Goal: Task Accomplishment & Management: Manage account settings

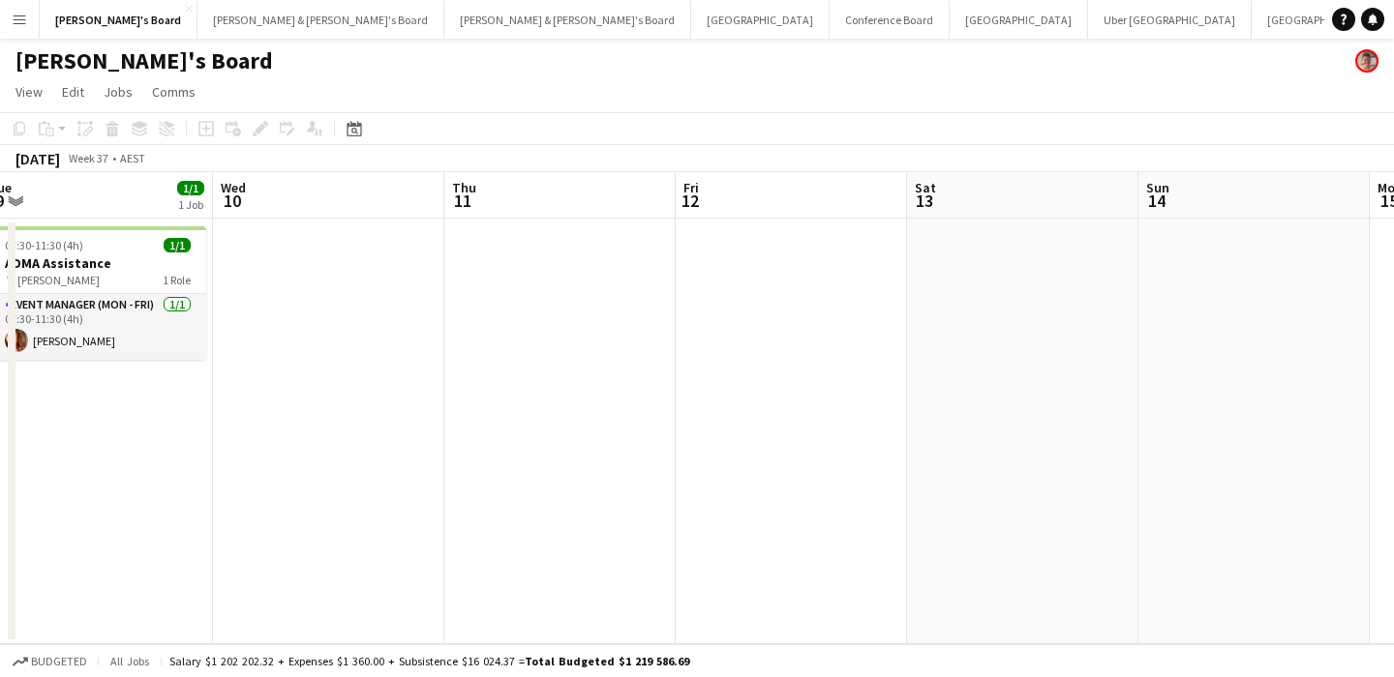
scroll to position [0, 668]
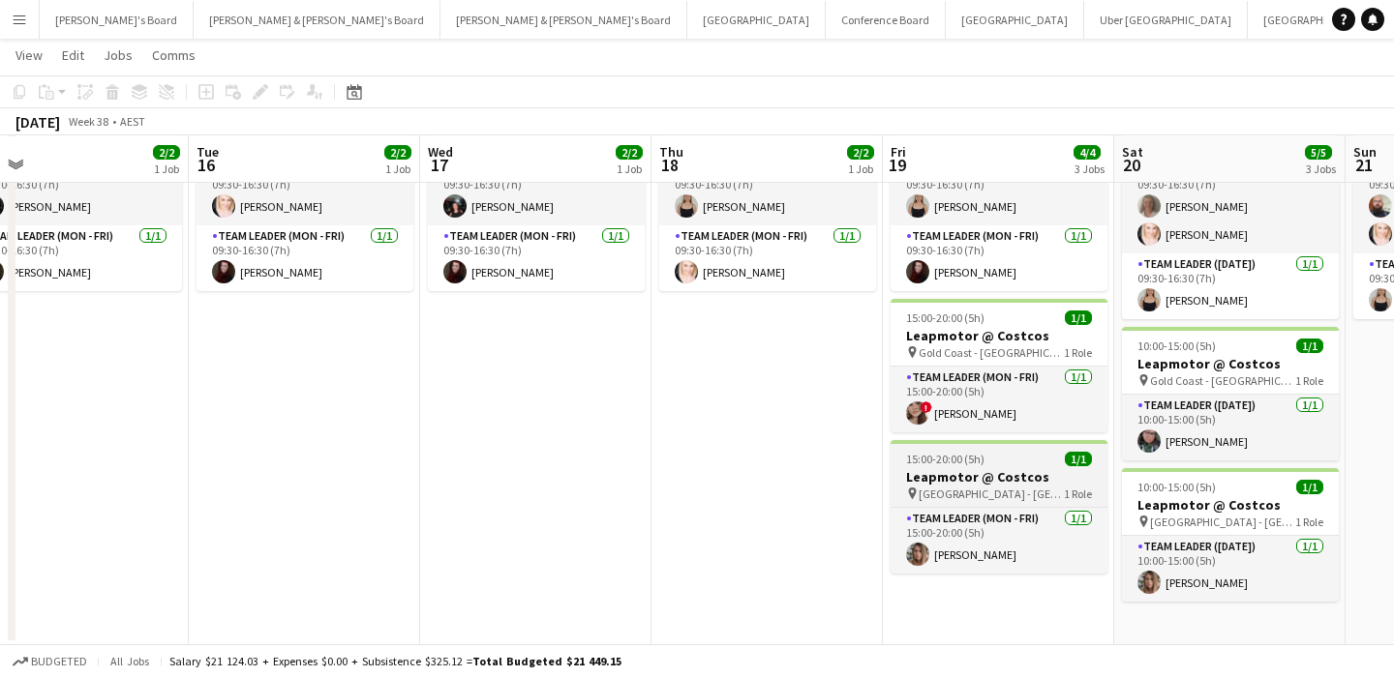
scroll to position [0, 969]
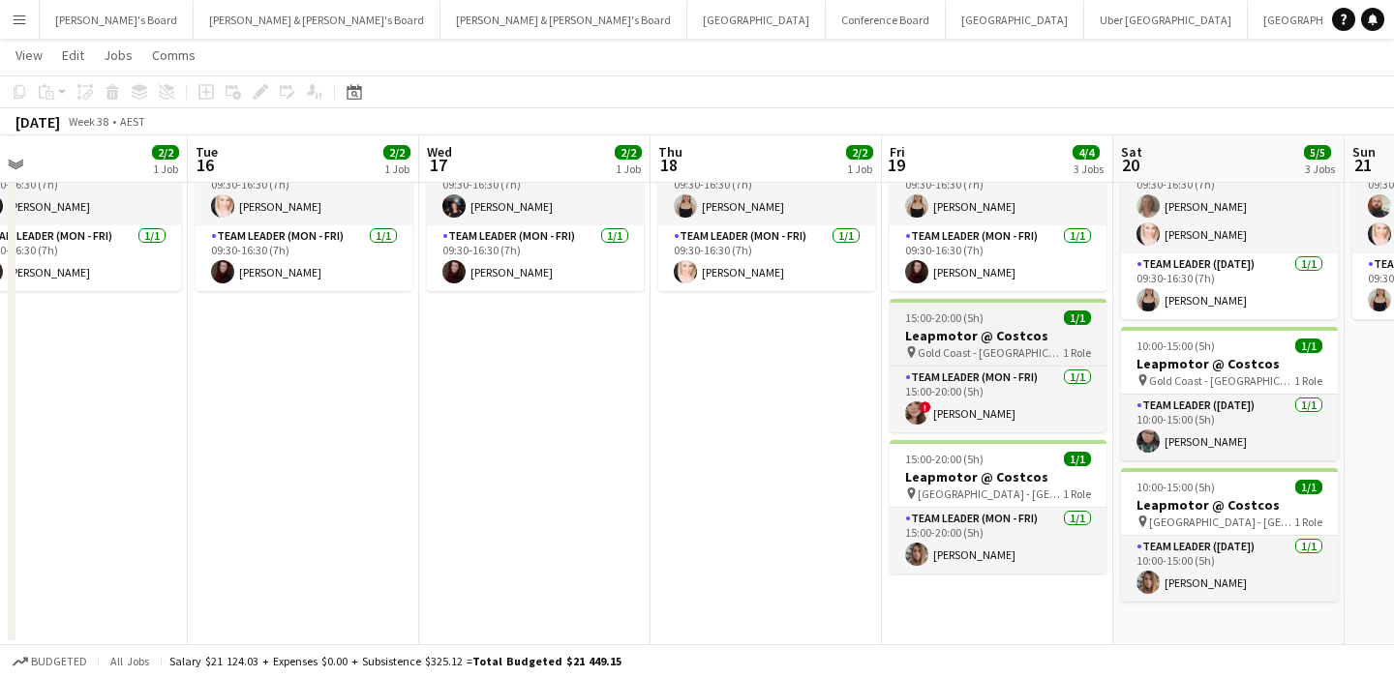
click at [1034, 319] on div "15:00-20:00 (5h) 1/1" at bounding box center [997, 318] width 217 height 15
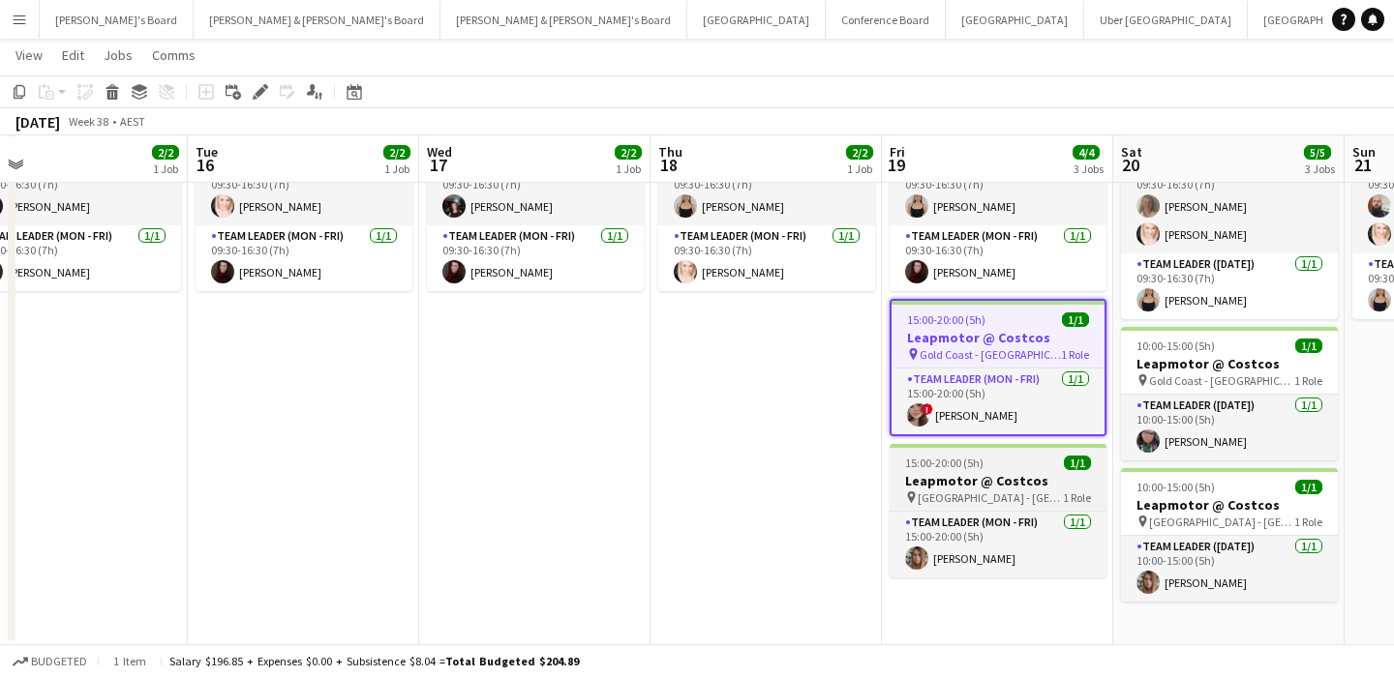
click at [1013, 481] on h3 "Leapmotor @ Costcos" at bounding box center [997, 480] width 217 height 17
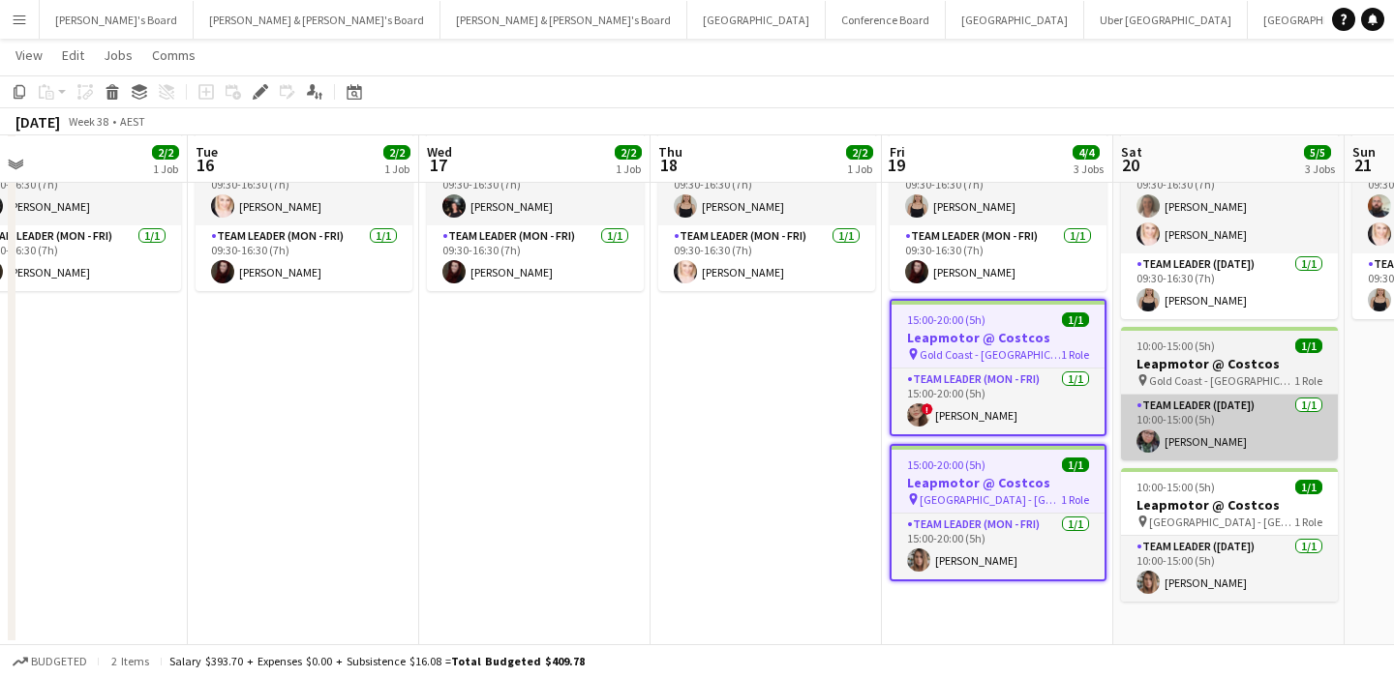
drag, startPoint x: 1207, startPoint y: 503, endPoint x: 1212, endPoint y: 434, distance: 69.8
click at [1207, 503] on h3 "Leapmotor @ Costcos" at bounding box center [1229, 504] width 217 height 17
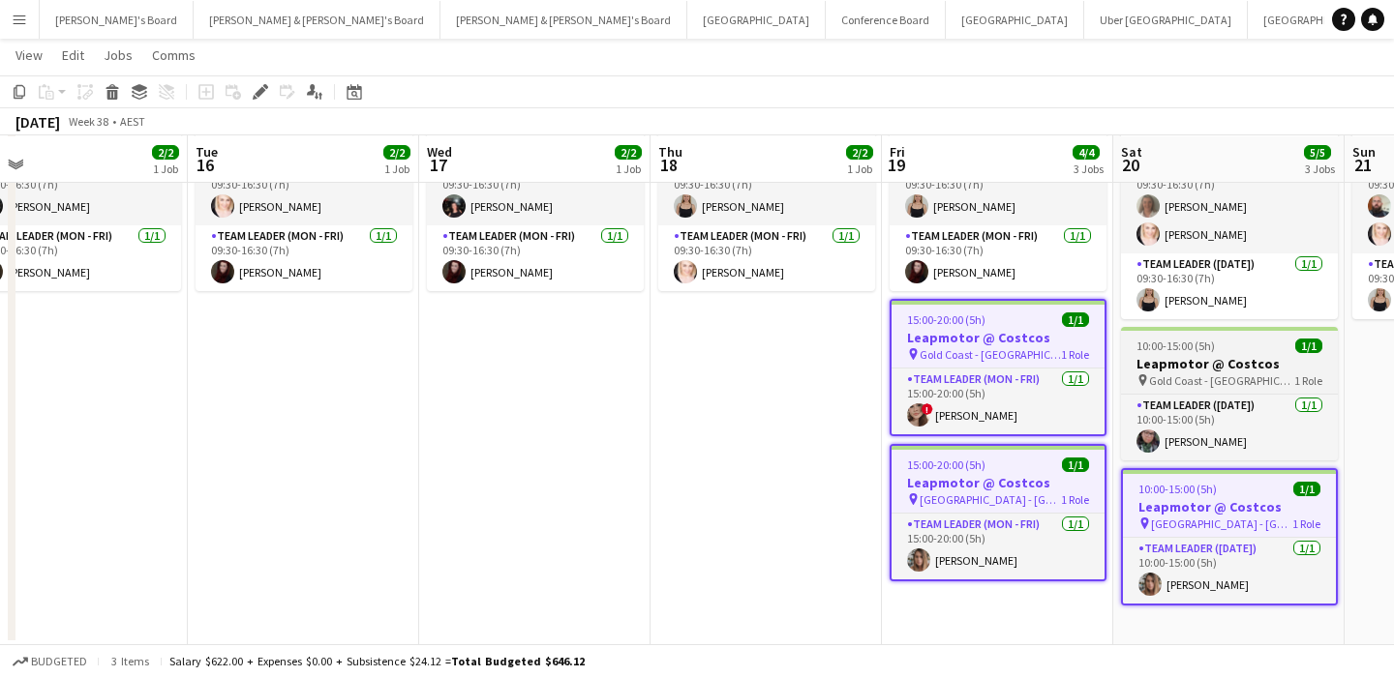
click at [1205, 366] on h3 "Leapmotor @ Costcos" at bounding box center [1229, 363] width 217 height 17
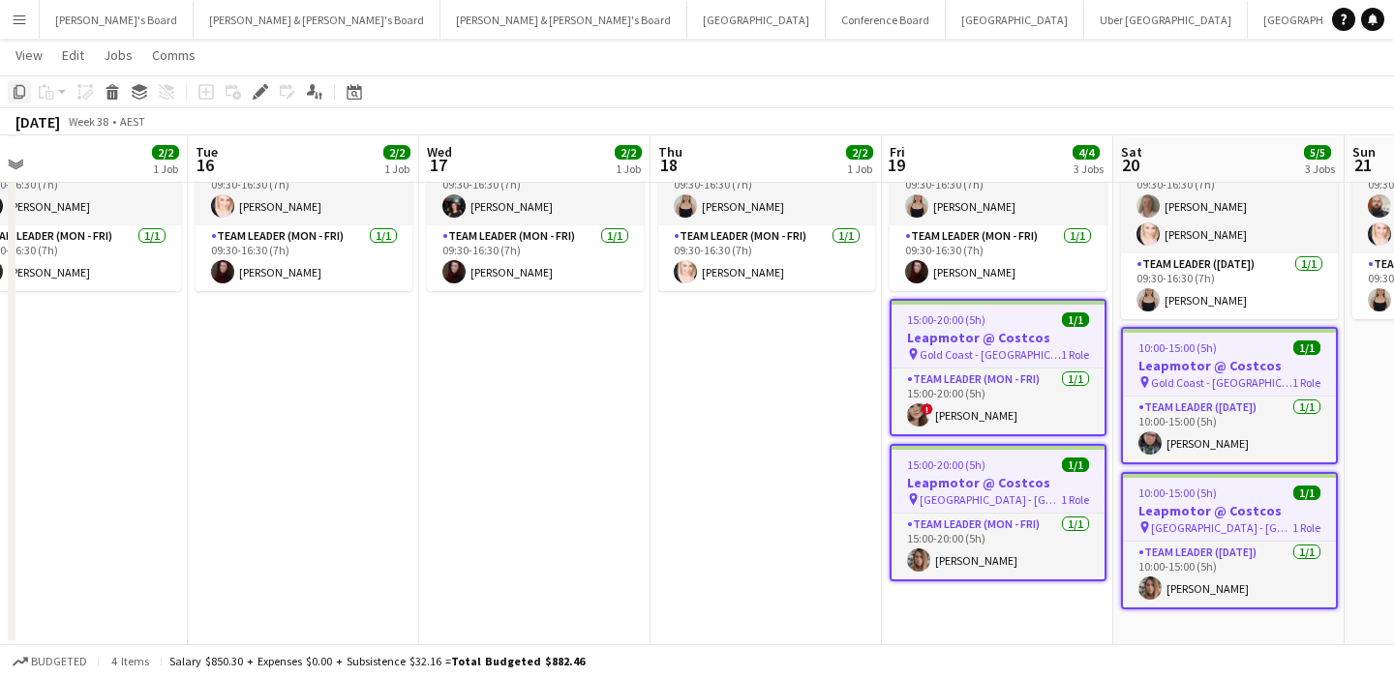
click at [22, 90] on icon "Copy" at bounding box center [19, 91] width 15 height 15
click at [1004, 362] on app-job-card "15:00-20:00 (5h) 1/1 Leapmotor @ Costcos pin Gold Coast - QLD 1 Role Team Leade…" at bounding box center [997, 367] width 217 height 137
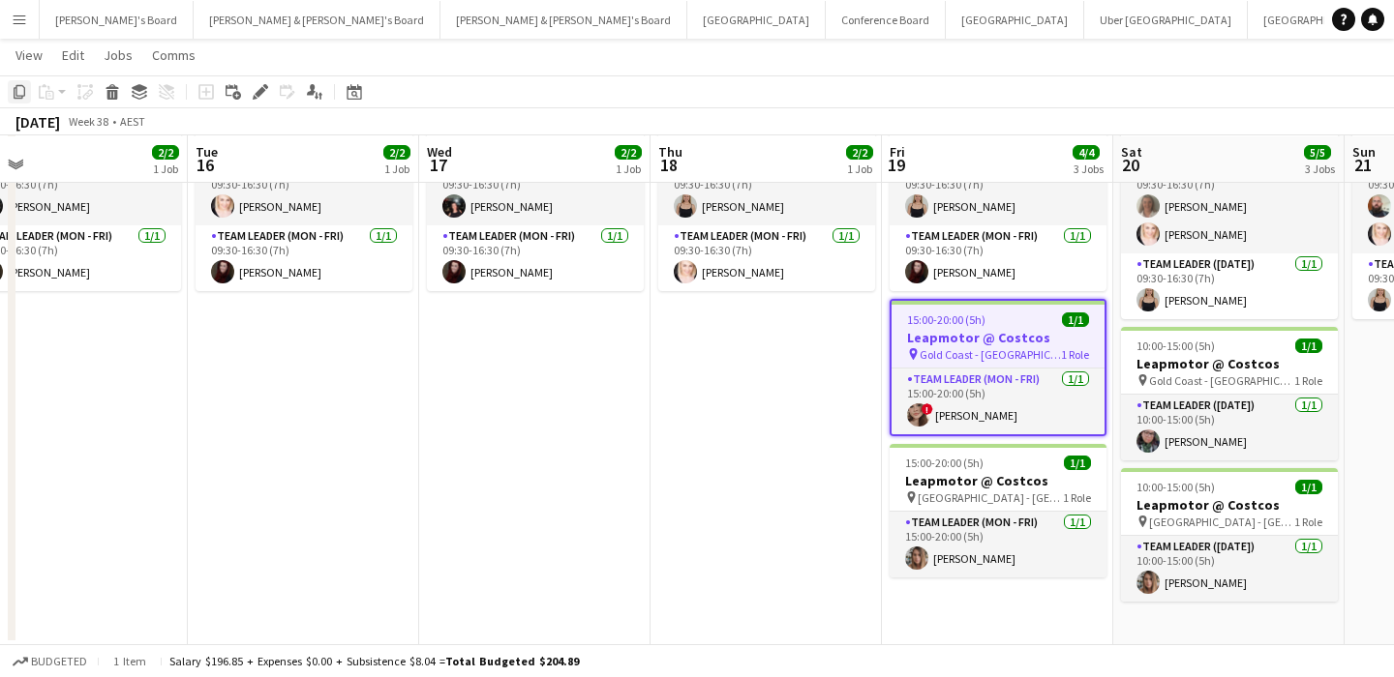
click at [20, 92] on icon "Copy" at bounding box center [19, 91] width 15 height 15
click at [1002, 329] on h3 "Leapmotor @ Costcos" at bounding box center [997, 337] width 213 height 17
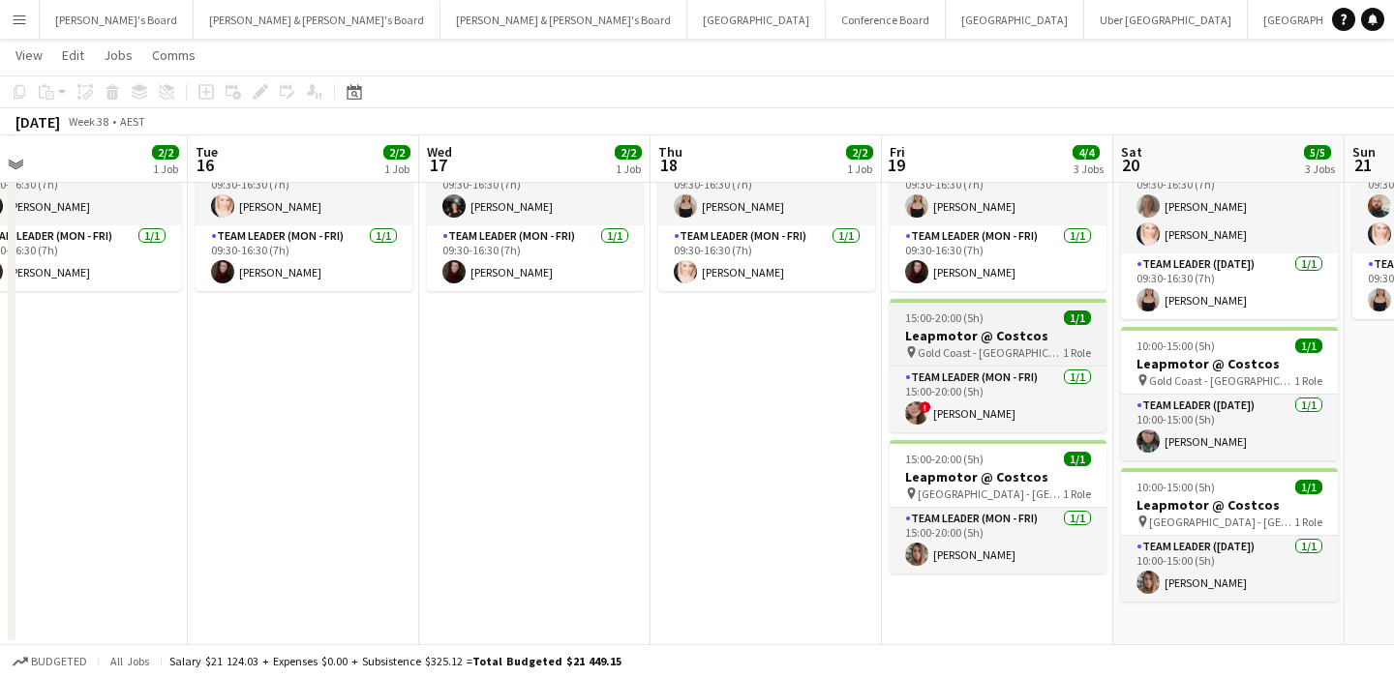
click at [1002, 329] on h3 "Leapmotor @ Costcos" at bounding box center [997, 335] width 217 height 17
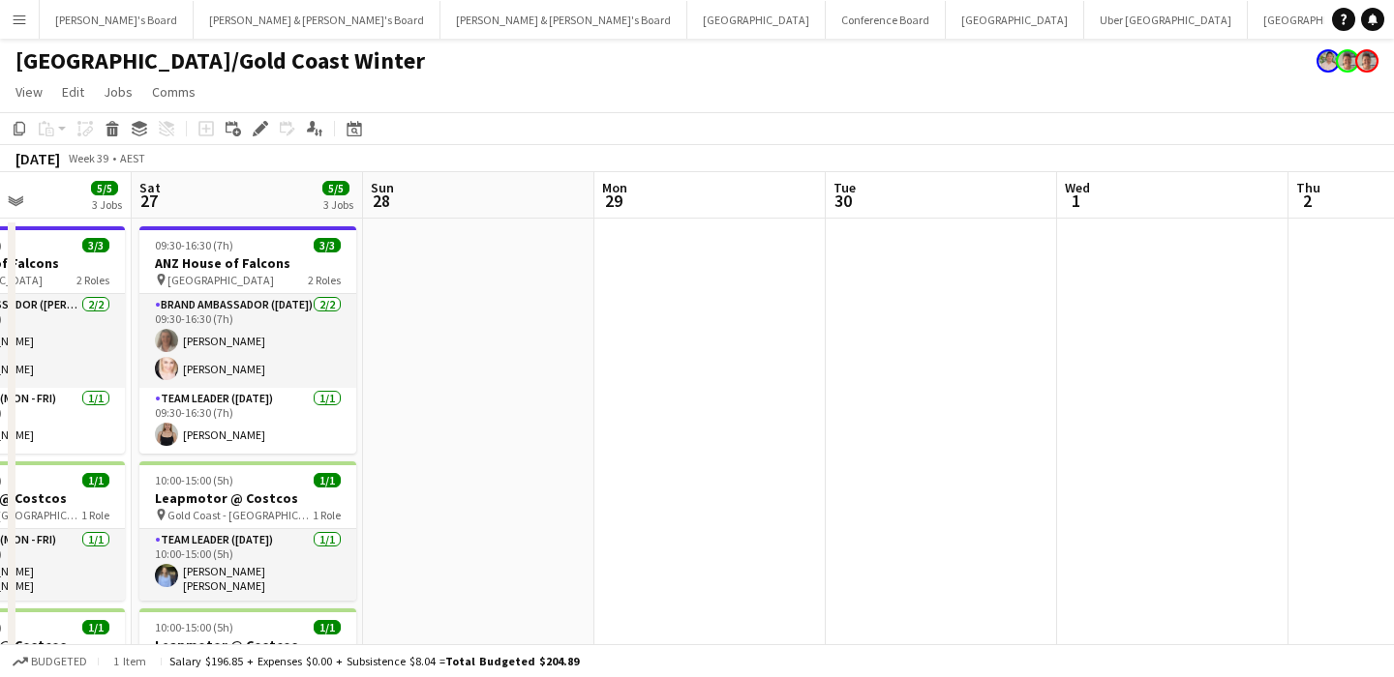
scroll to position [0, 525]
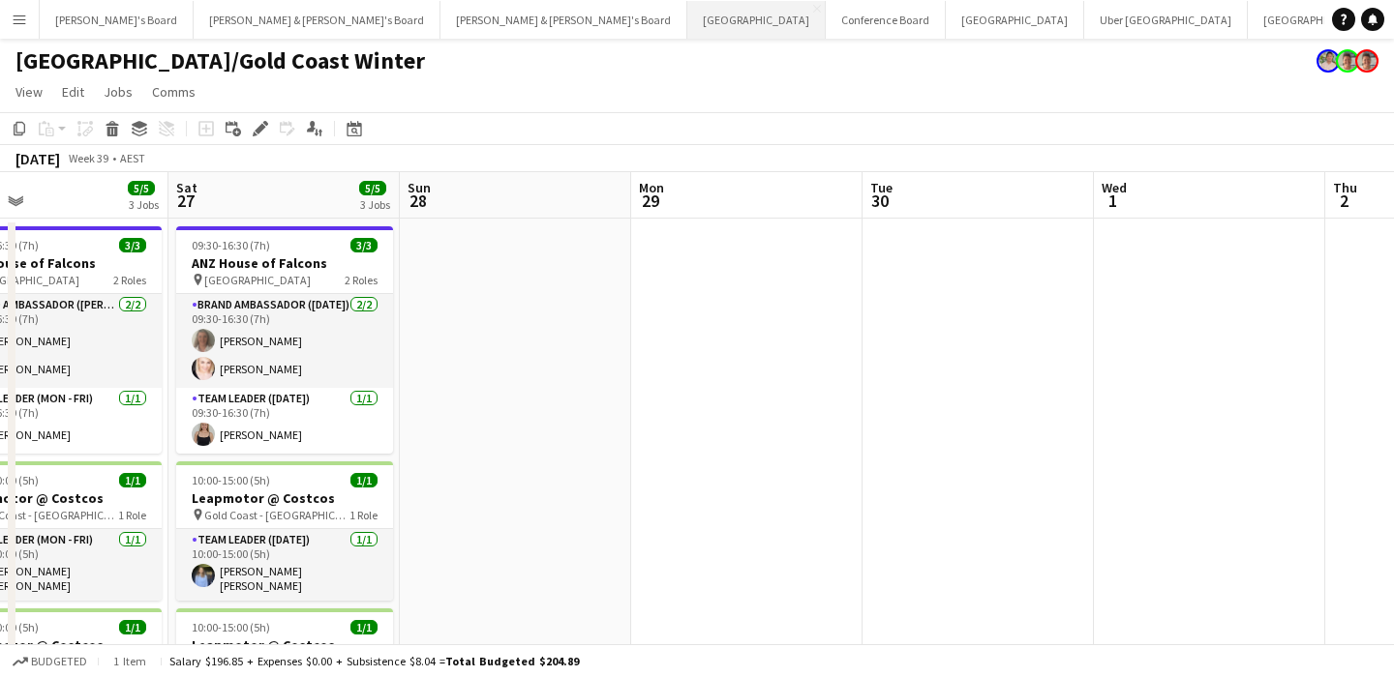
click at [687, 18] on button "Perth Close" at bounding box center [756, 20] width 138 height 38
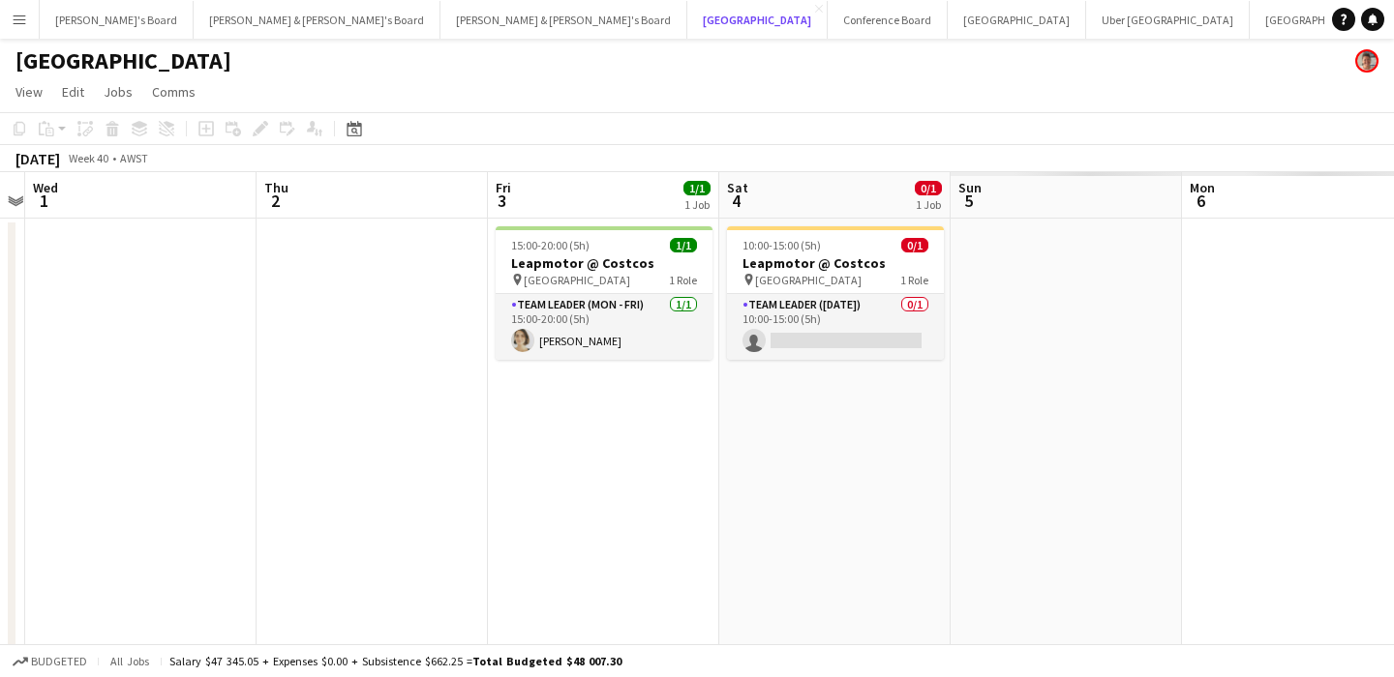
scroll to position [0, 738]
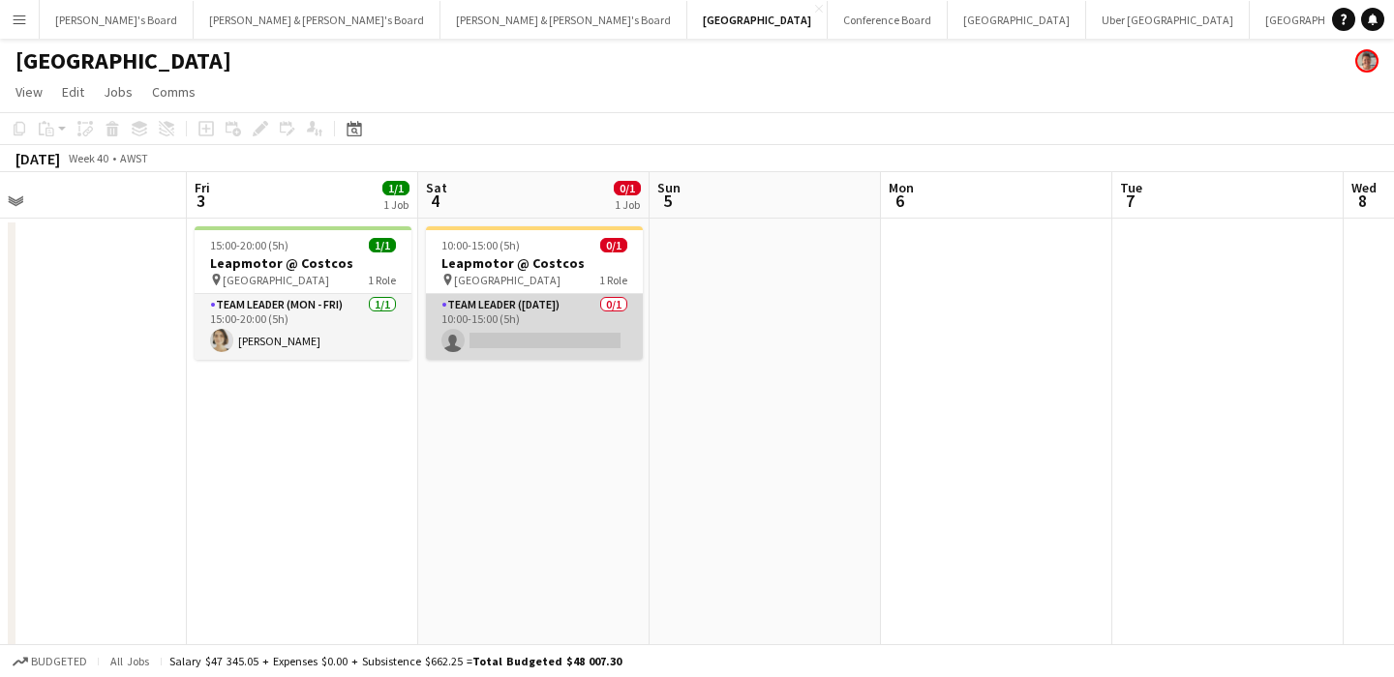
click at [521, 339] on app-card-role "Team Leader ([DATE]) 0/1 10:00-15:00 (5h) single-neutral-actions" at bounding box center [534, 327] width 217 height 66
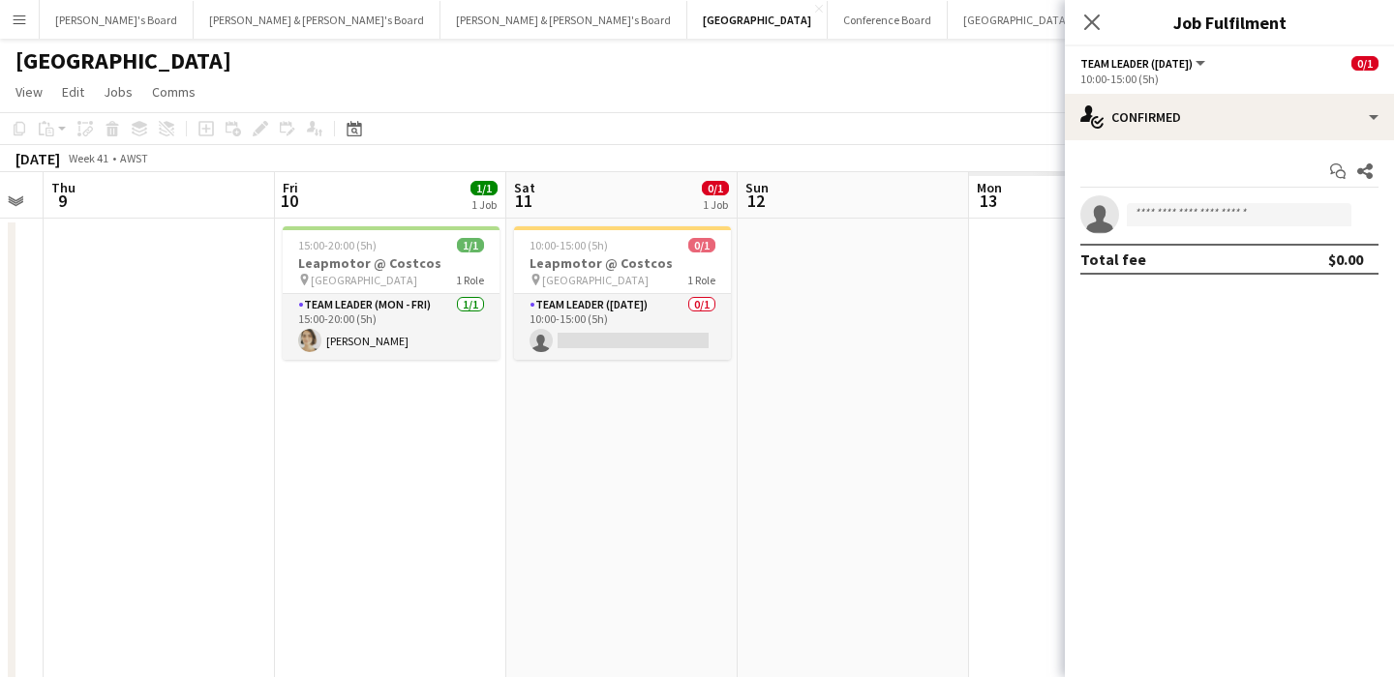
scroll to position [0, 637]
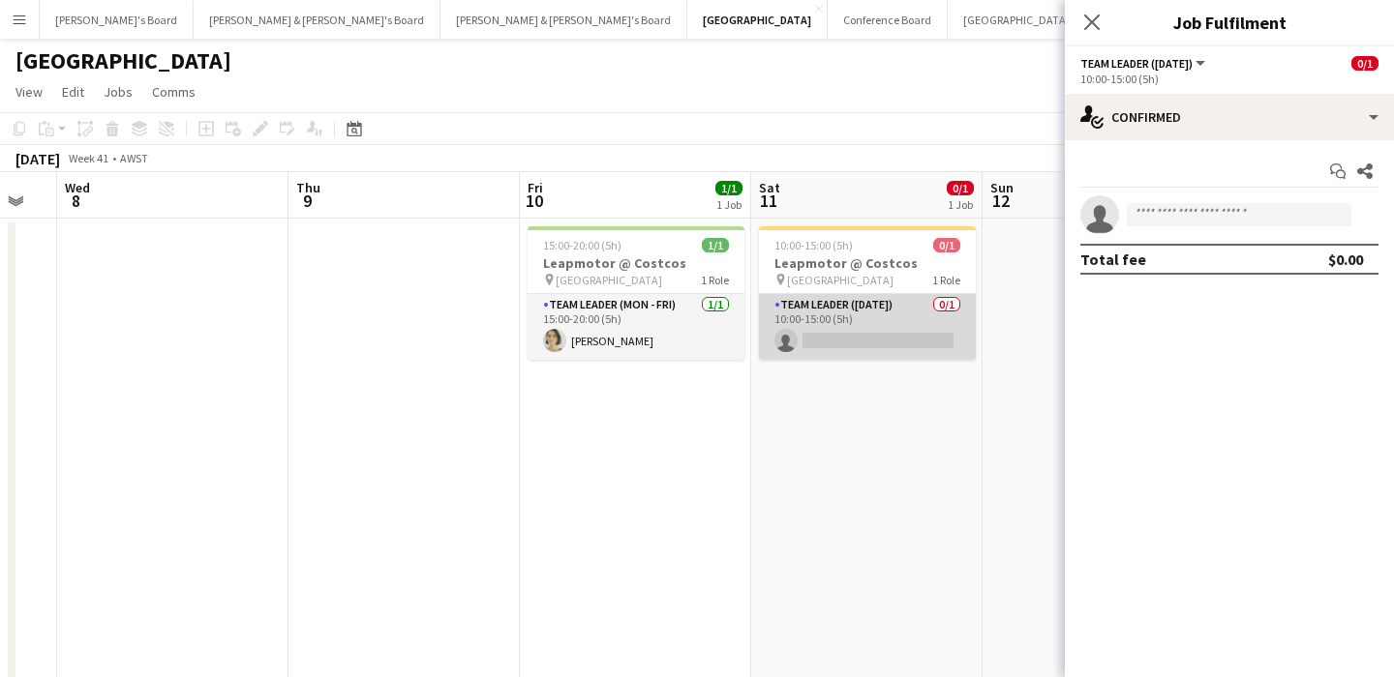
drag, startPoint x: 839, startPoint y: 339, endPoint x: 815, endPoint y: 345, distance: 25.1
click at [839, 339] on app-card-role "Team Leader ([DATE]) 0/1 10:00-15:00 (5h) single-neutral-actions" at bounding box center [867, 327] width 217 height 66
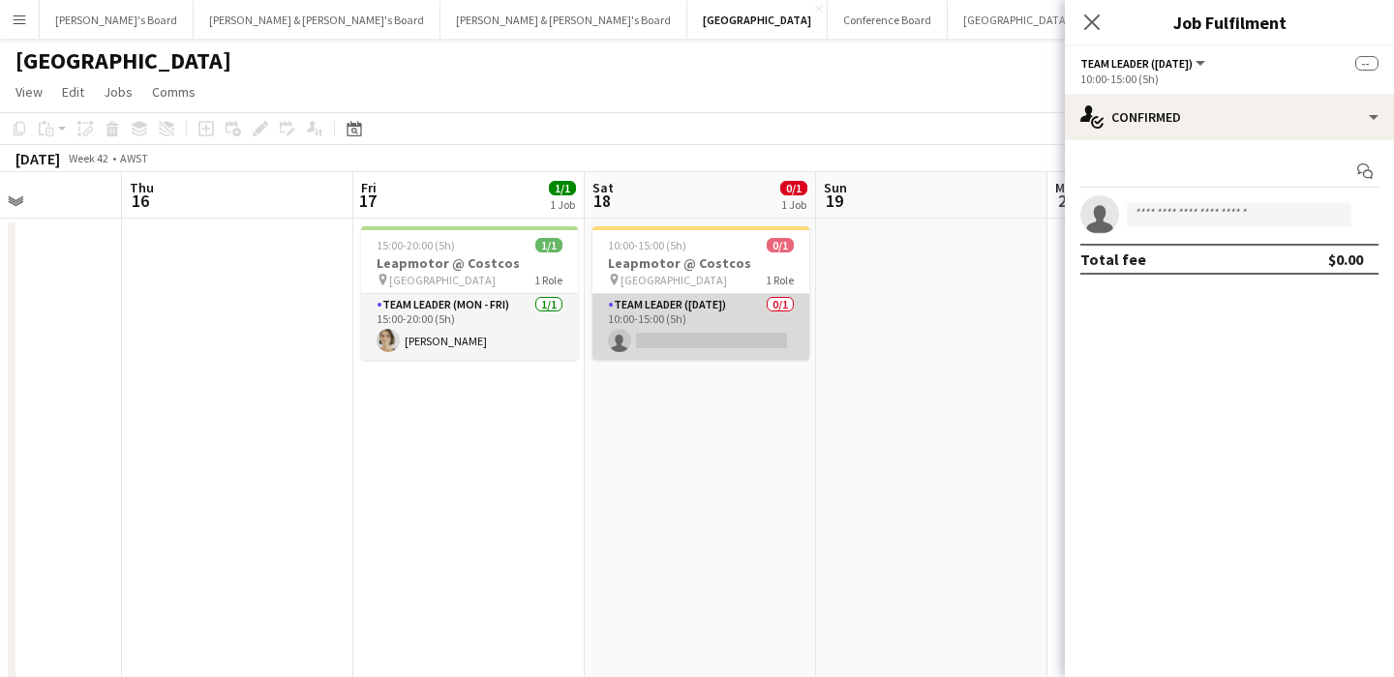
drag, startPoint x: 702, startPoint y: 336, endPoint x: 684, endPoint y: 340, distance: 17.8
click at [701, 336] on app-card-role "Team Leader ([DATE]) 0/1 10:00-15:00 (5h) single-neutral-actions" at bounding box center [700, 327] width 217 height 66
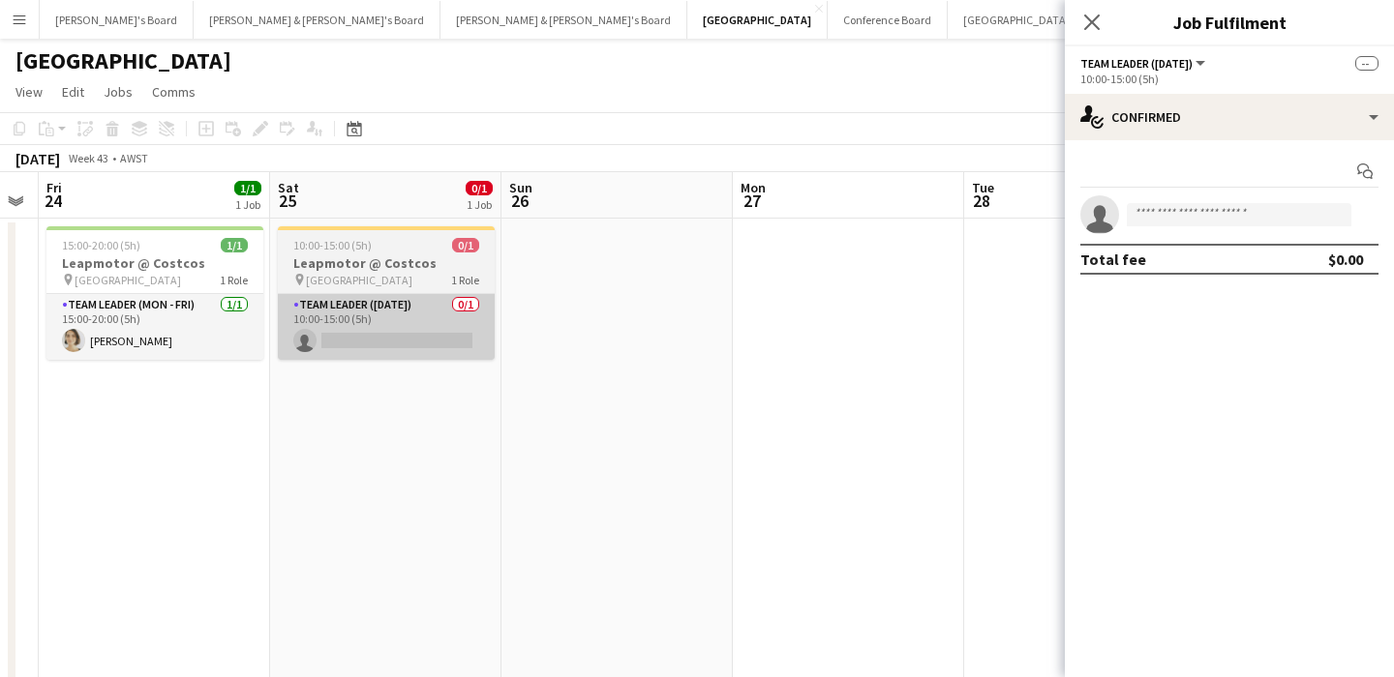
scroll to position [0, 896]
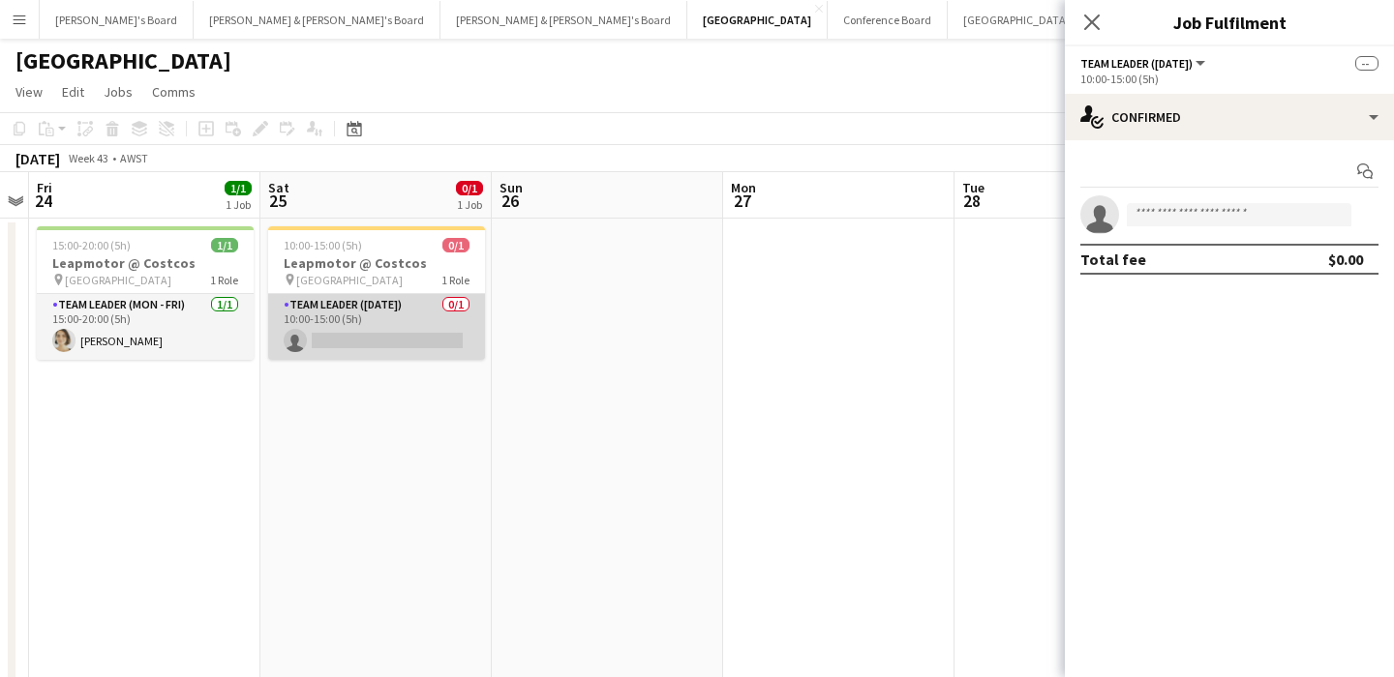
click at [422, 317] on app-card-role "Team Leader ([DATE]) 0/1 10:00-15:00 (5h) single-neutral-actions" at bounding box center [376, 327] width 217 height 66
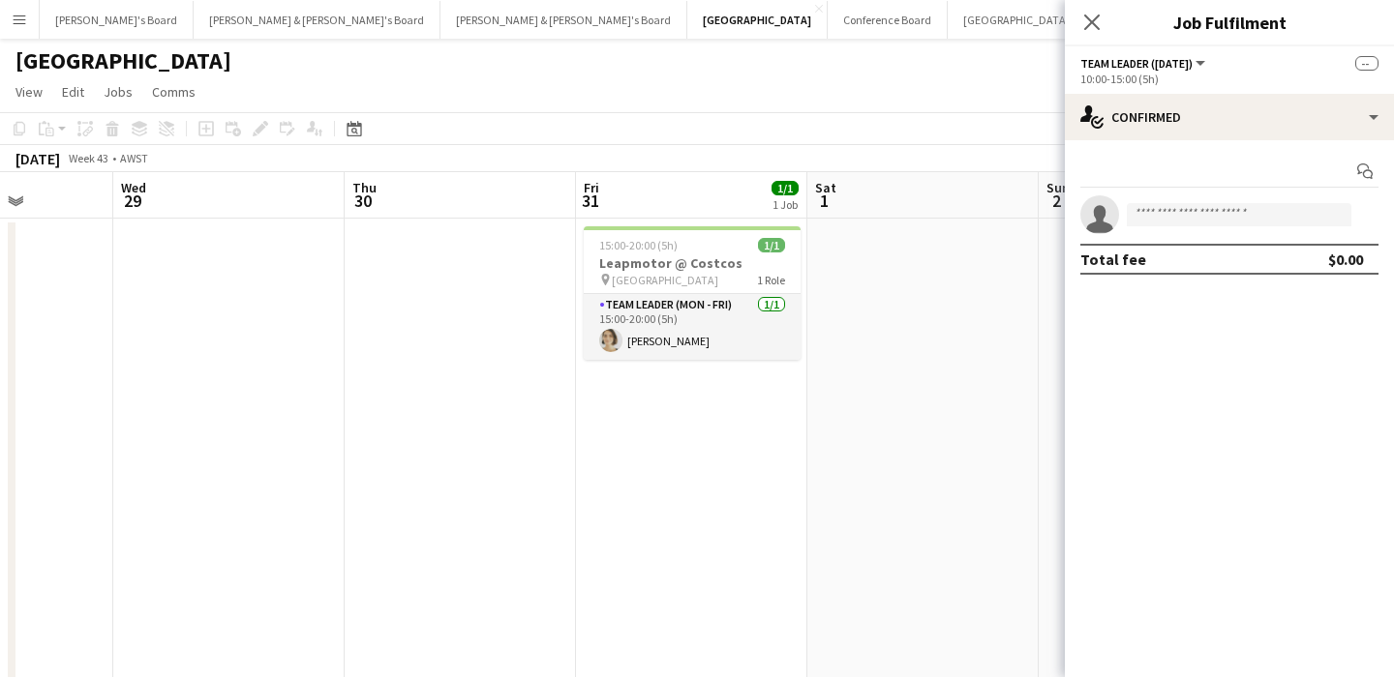
scroll to position [0, 679]
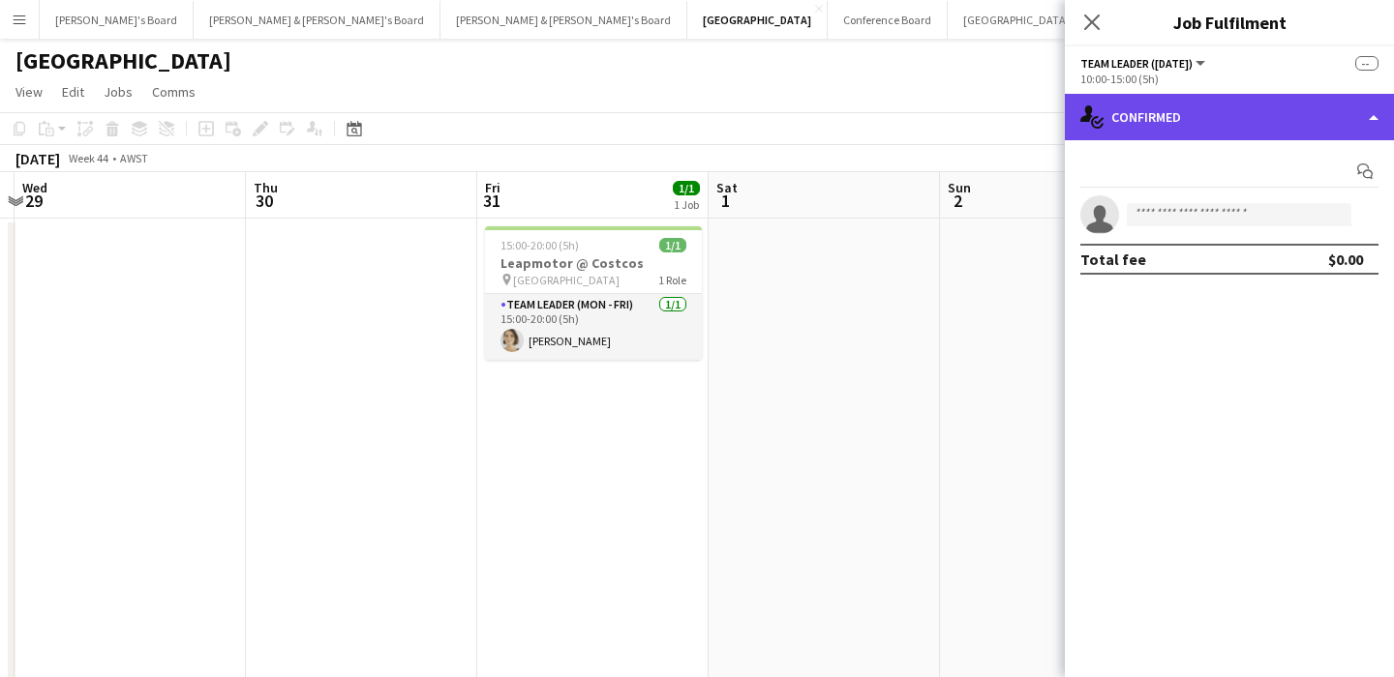
click at [1155, 120] on div "single-neutral-actions-check-2 Confirmed" at bounding box center [1229, 117] width 329 height 46
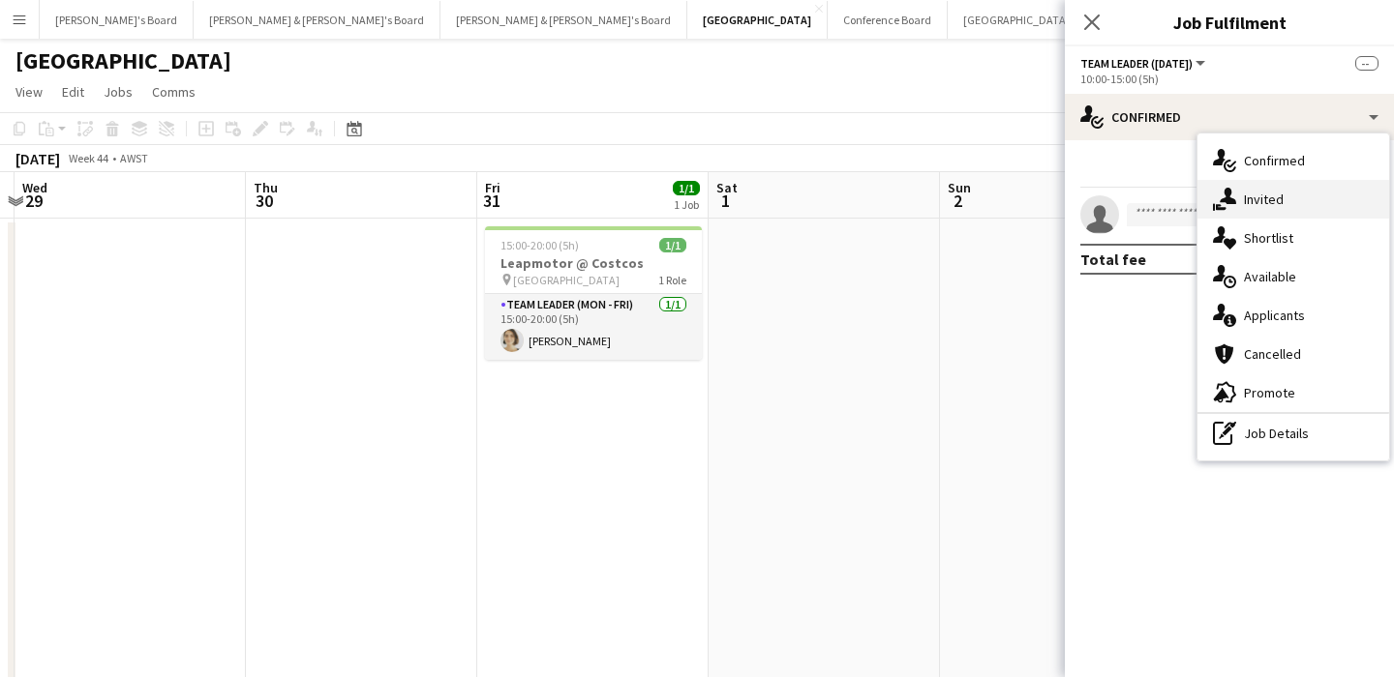
click at [1275, 195] on span "Invited" at bounding box center [1264, 199] width 40 height 17
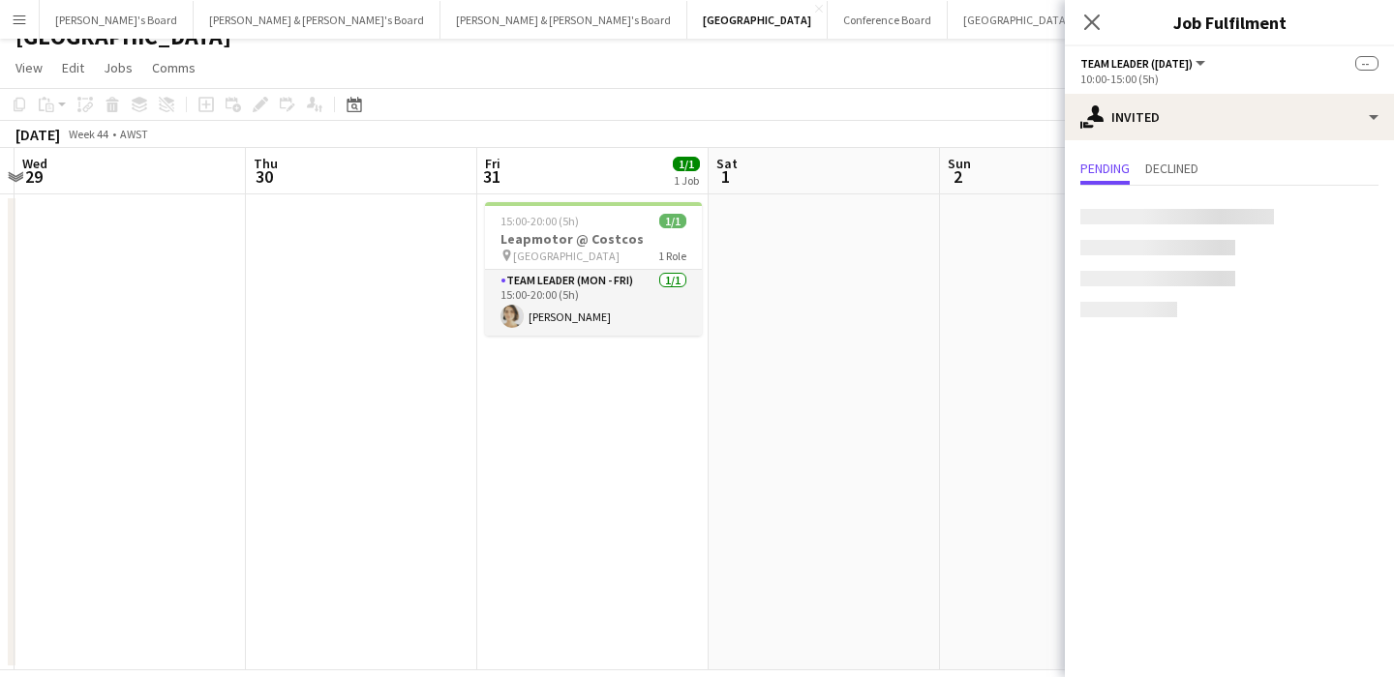
scroll to position [27, 0]
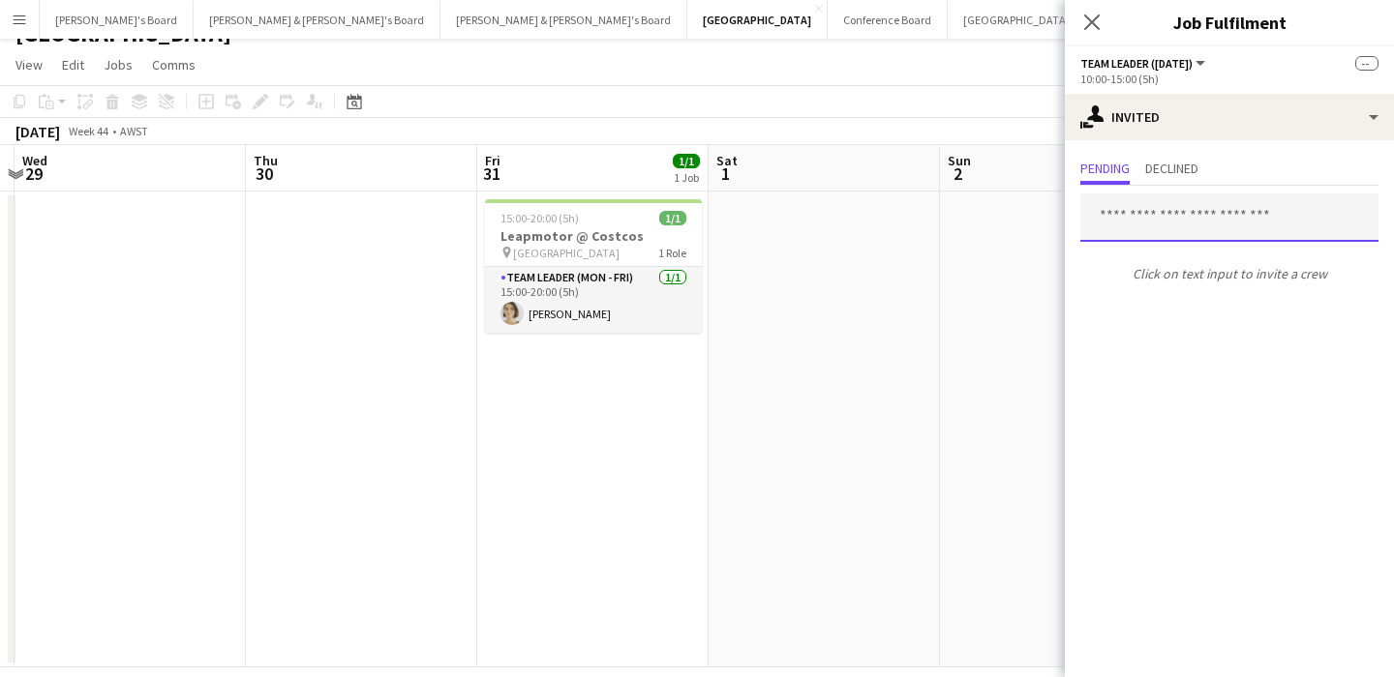
click at [1150, 216] on input "text" at bounding box center [1229, 218] width 298 height 48
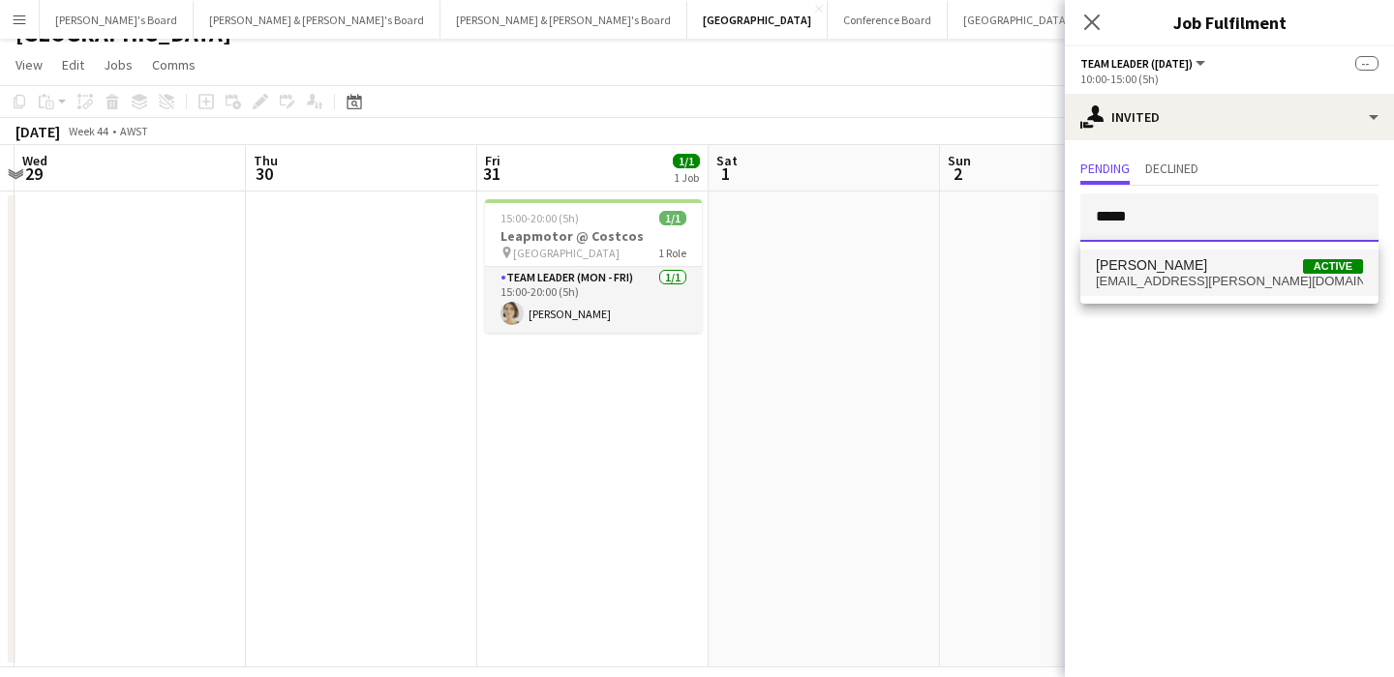
type input "*****"
click at [1157, 265] on span "[PERSON_NAME]" at bounding box center [1150, 265] width 111 height 16
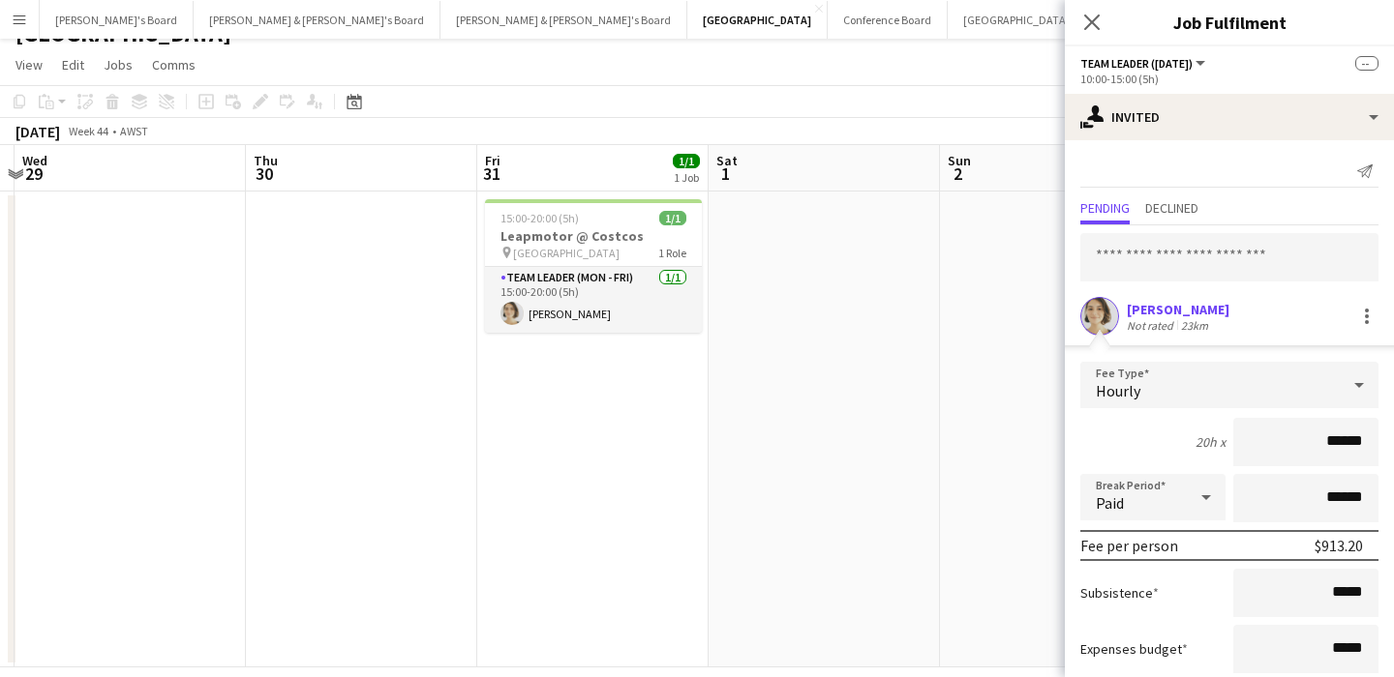
scroll to position [117, 0]
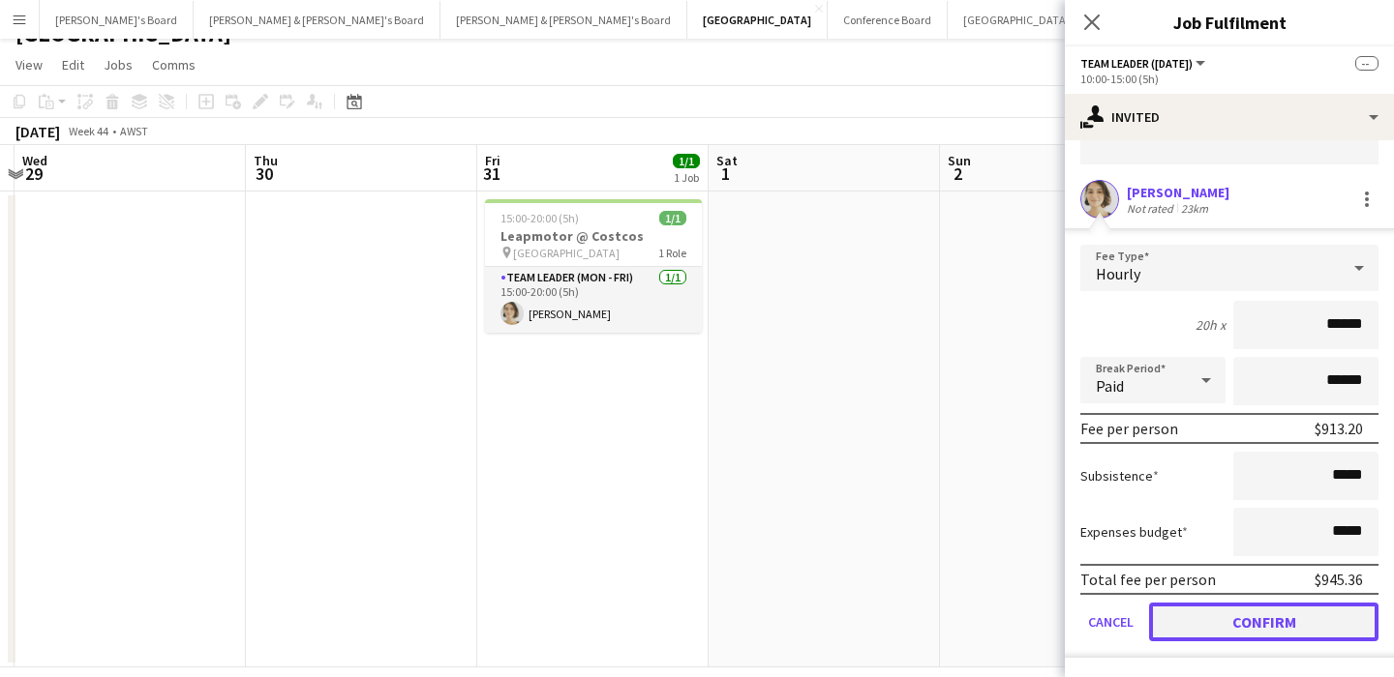
click at [1273, 623] on button "Confirm" at bounding box center [1263, 622] width 229 height 39
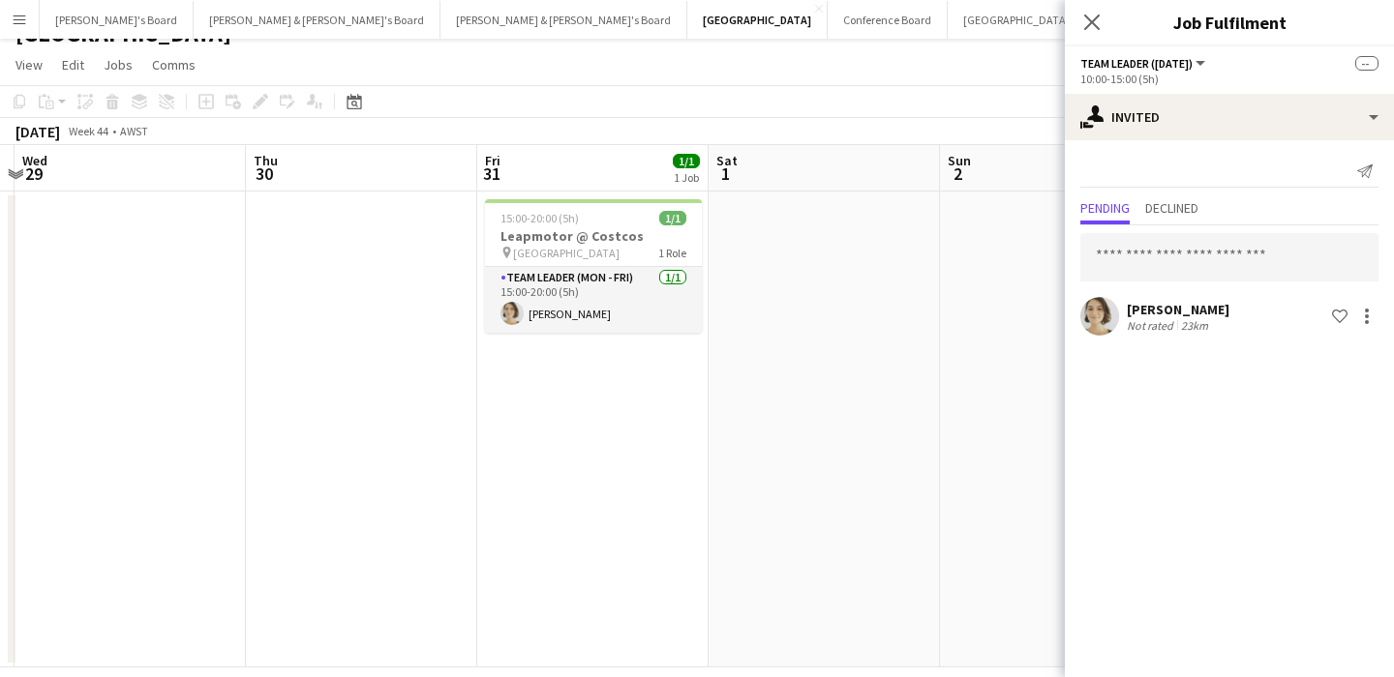
scroll to position [0, 0]
click at [779, 571] on app-date-cell at bounding box center [823, 430] width 231 height 476
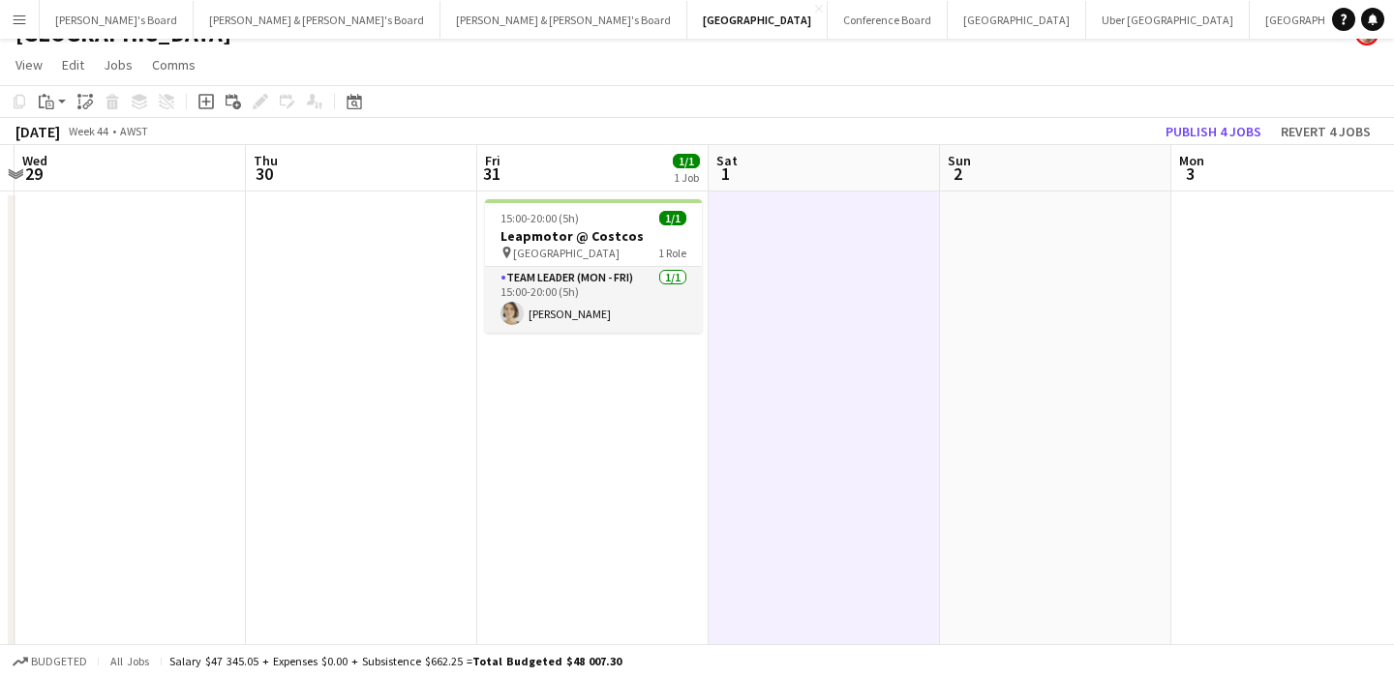
scroll to position [0, 680]
click at [1219, 128] on button "Publish 4 jobs" at bounding box center [1212, 131] width 111 height 25
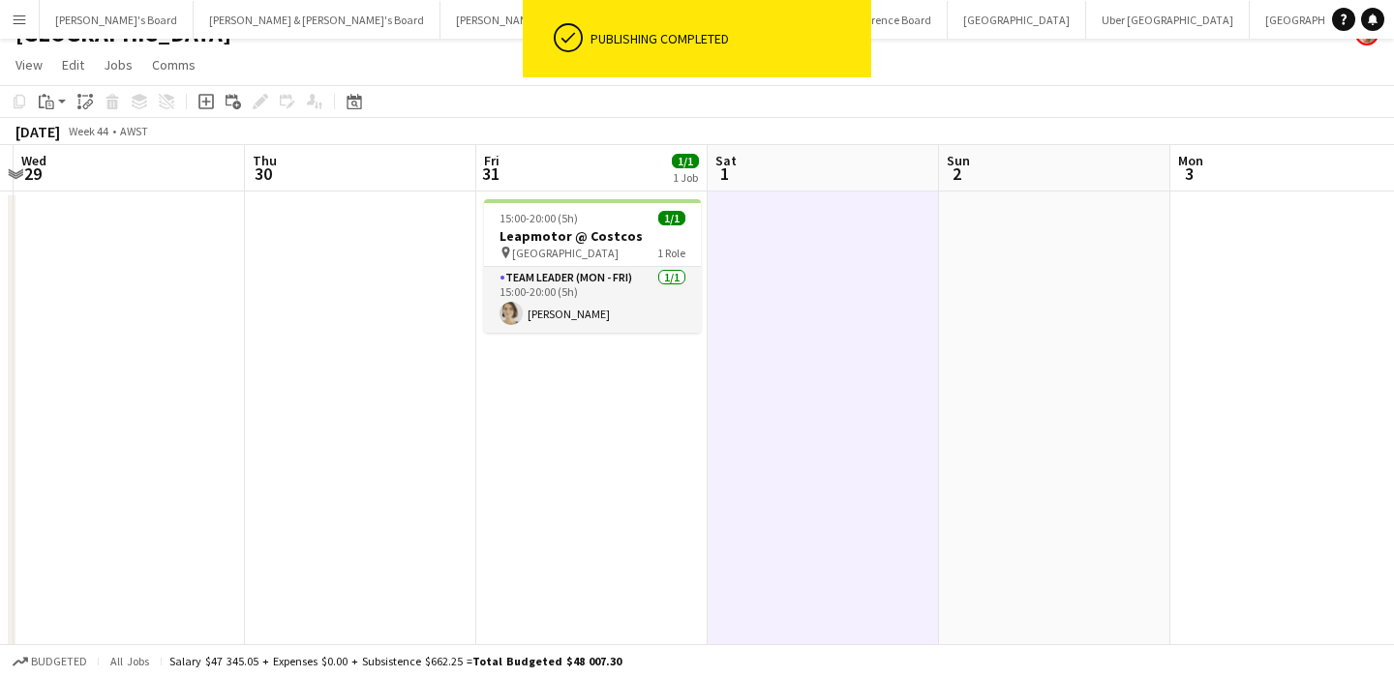
click at [421, 62] on app-page-menu "View Day view expanded Day view collapsed Month view Date picker Jump to [DATE]…" at bounding box center [697, 66] width 1394 height 37
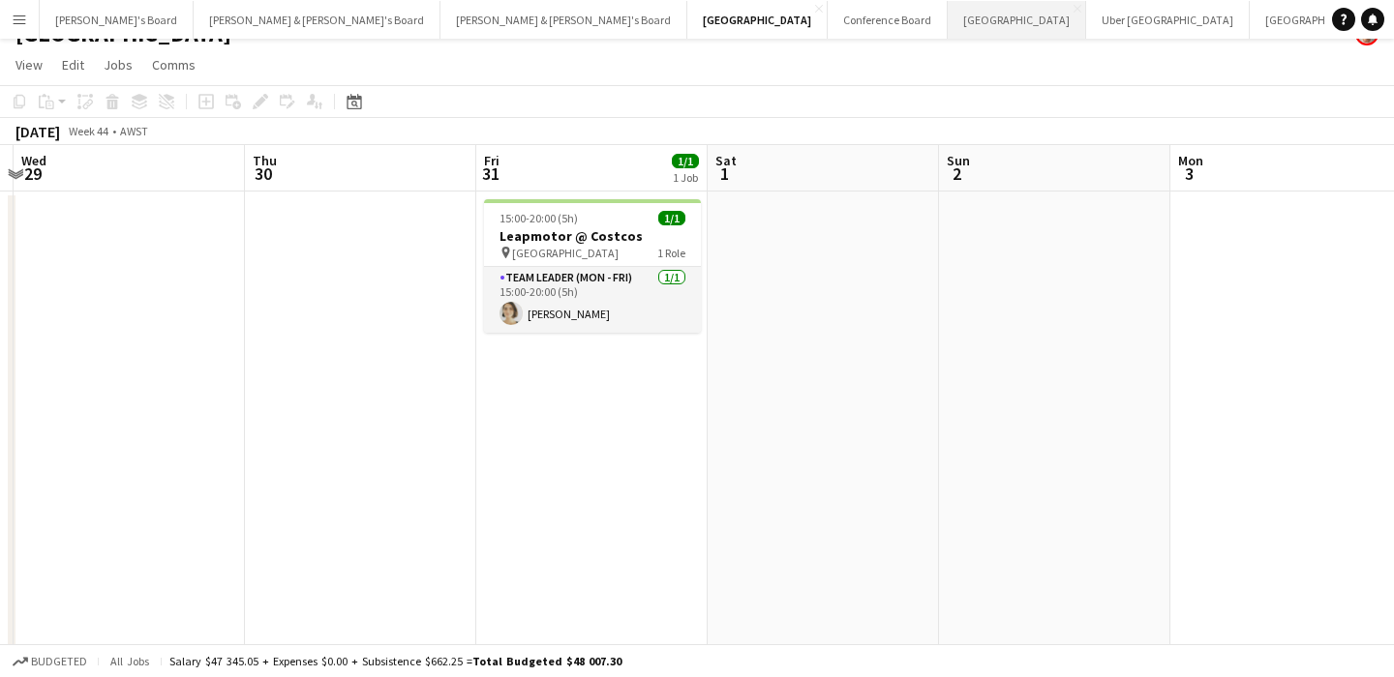
click at [947, 15] on button "Adelaide Close" at bounding box center [1016, 20] width 138 height 38
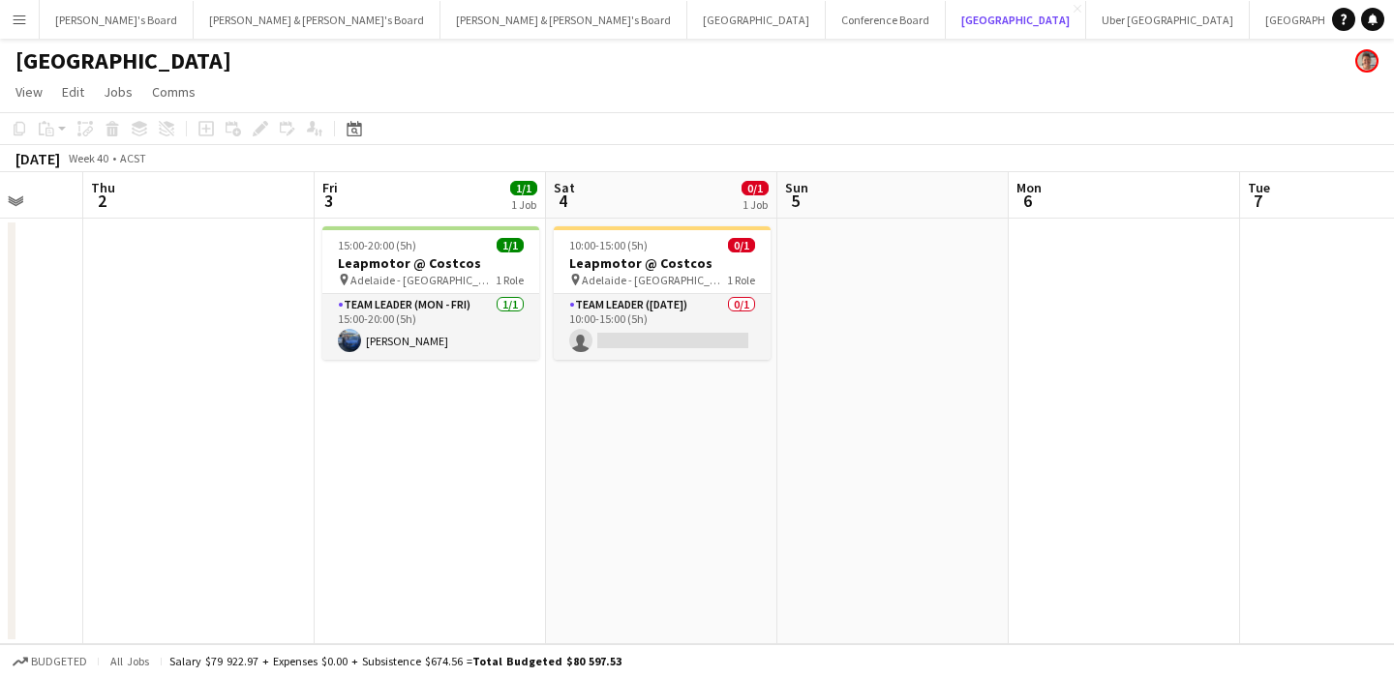
scroll to position [0, 930]
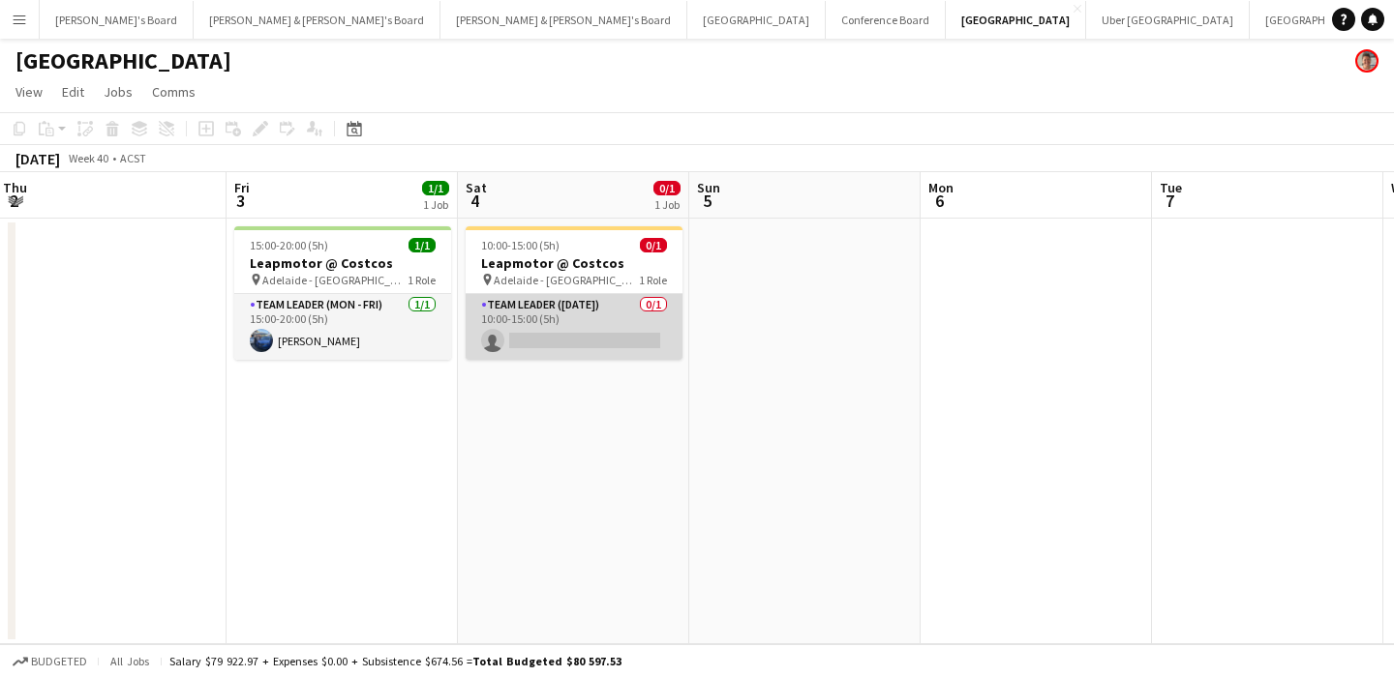
click at [604, 337] on app-card-role "Team Leader ([DATE]) 0/1 10:00-15:00 (5h) single-neutral-actions" at bounding box center [573, 327] width 217 height 66
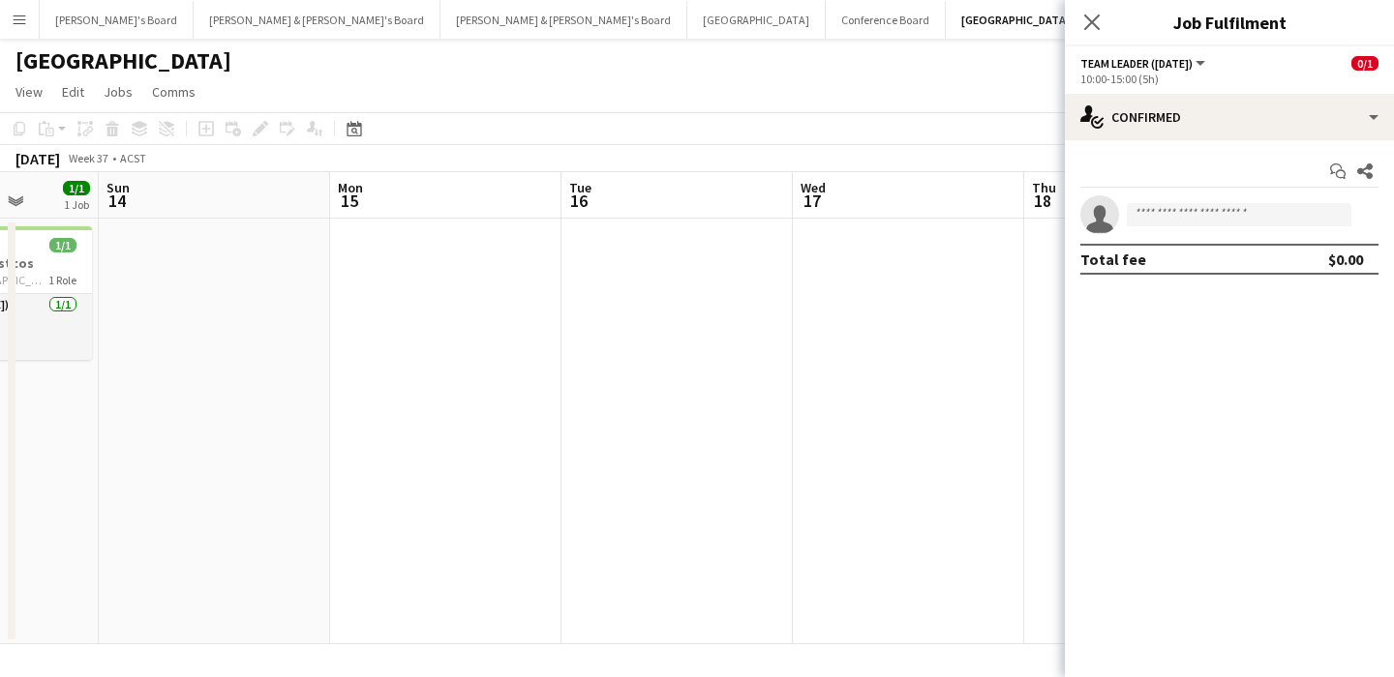
scroll to position [0, 553]
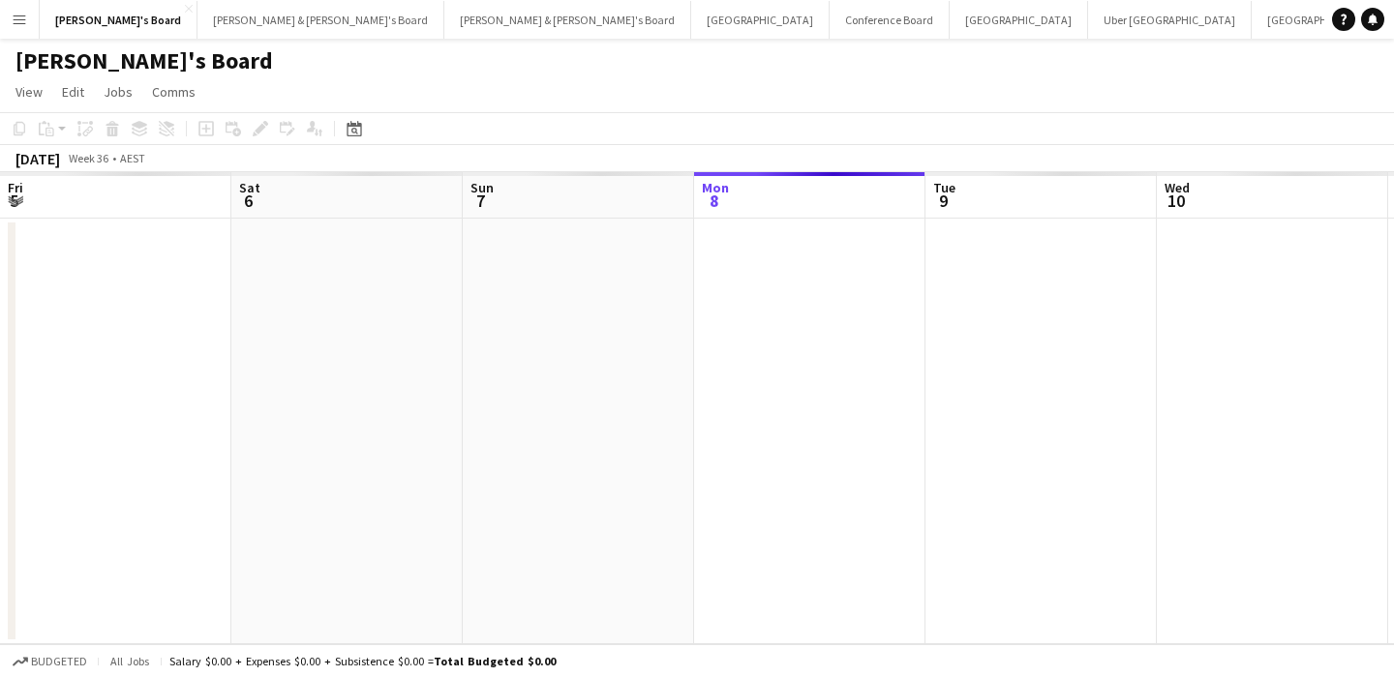
scroll to position [0, 463]
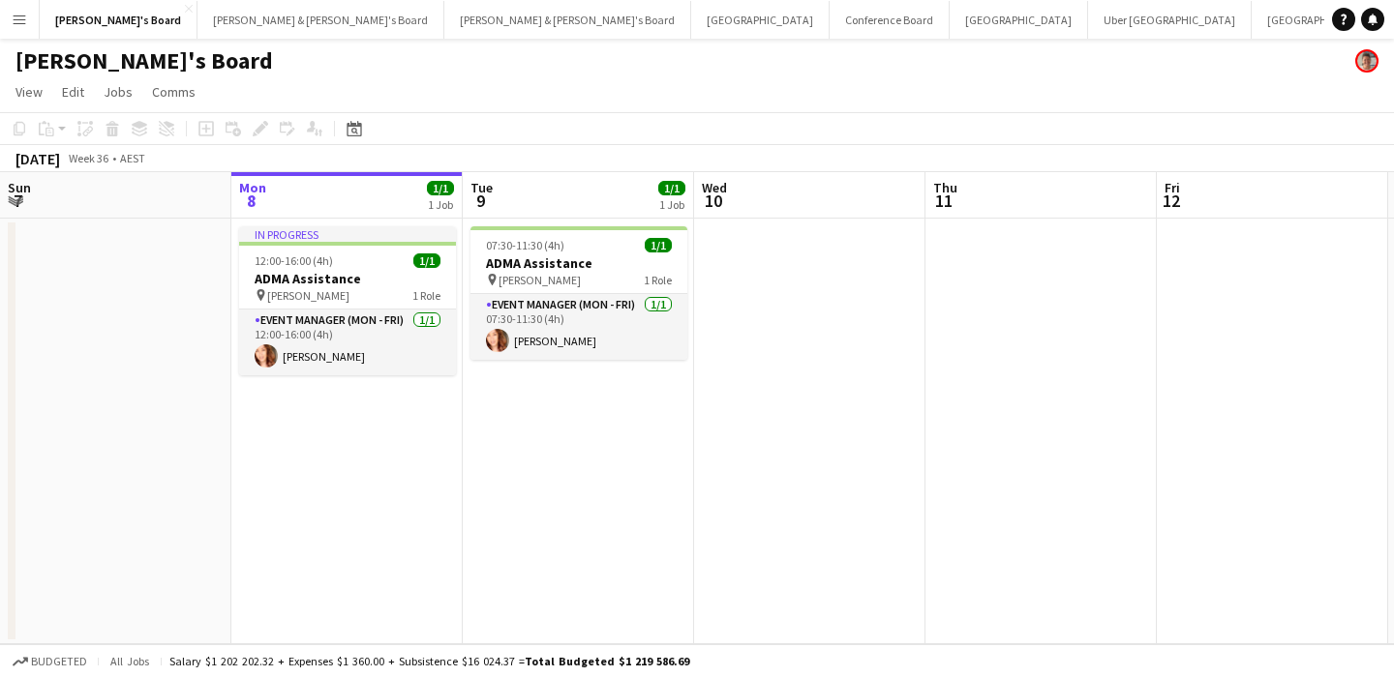
click at [20, 20] on app-icon "Menu" at bounding box center [19, 19] width 15 height 15
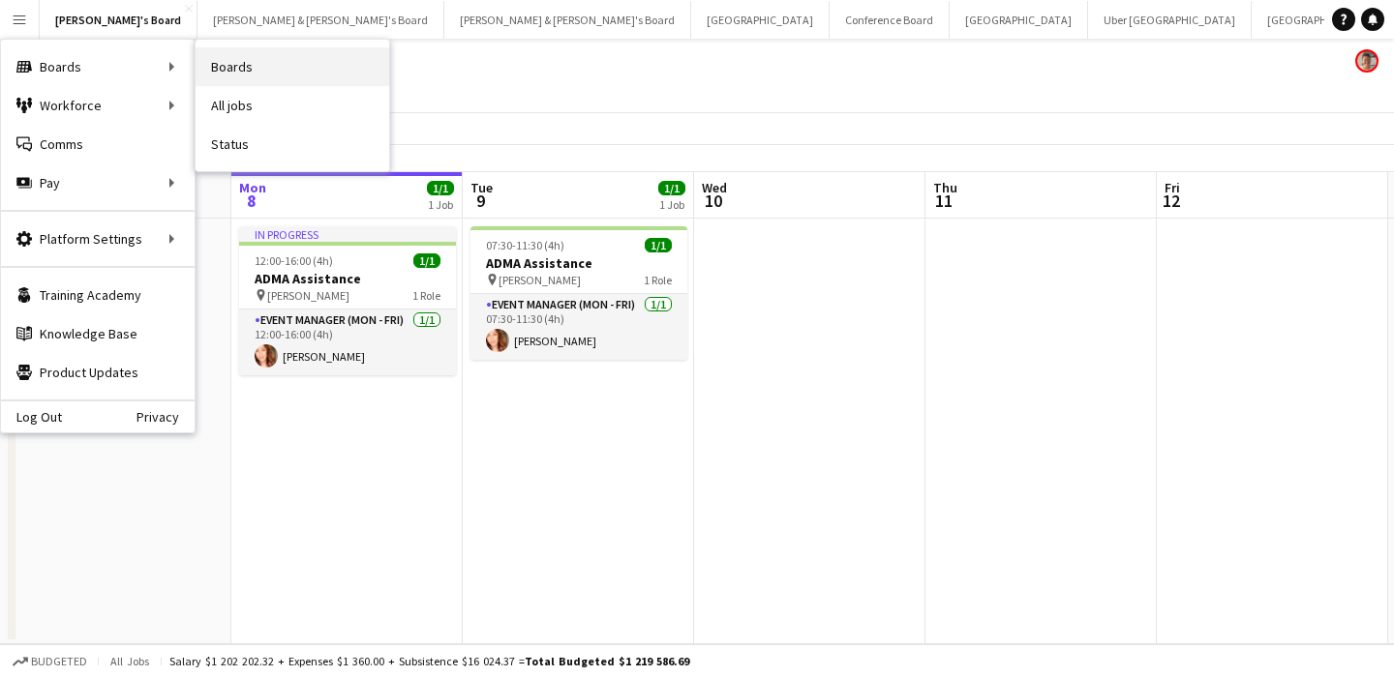
click at [240, 67] on link "Boards" at bounding box center [292, 66] width 194 height 39
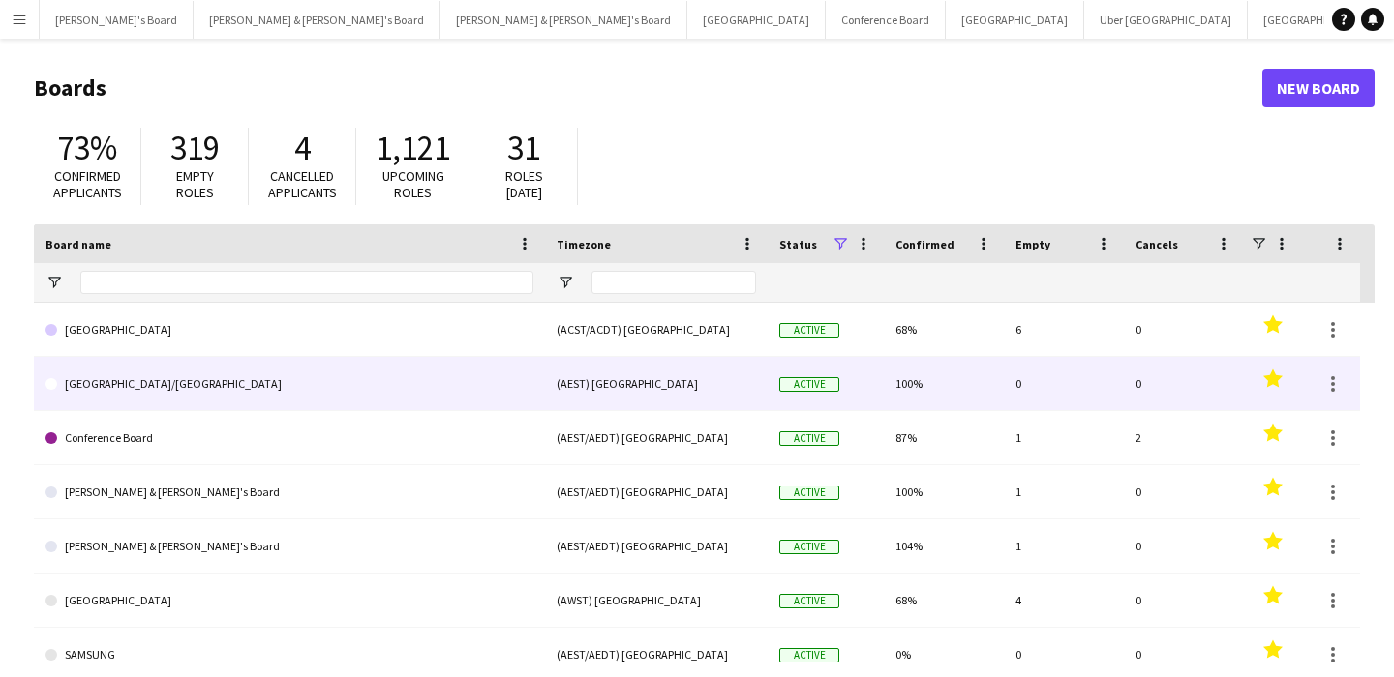
click at [210, 385] on link "Brisbane/Gold Coast" at bounding box center [289, 384] width 488 height 54
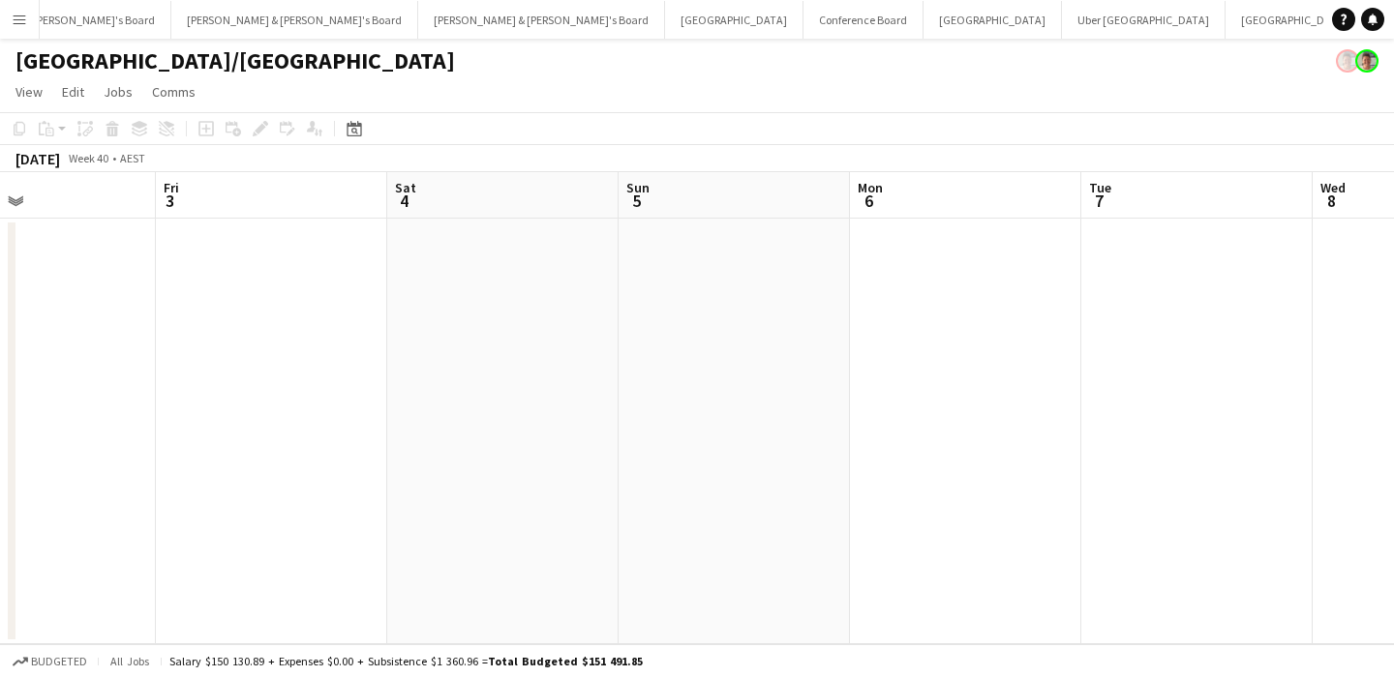
scroll to position [0, 435]
click at [358, 227] on app-date-cell at bounding box center [374, 432] width 231 height 426
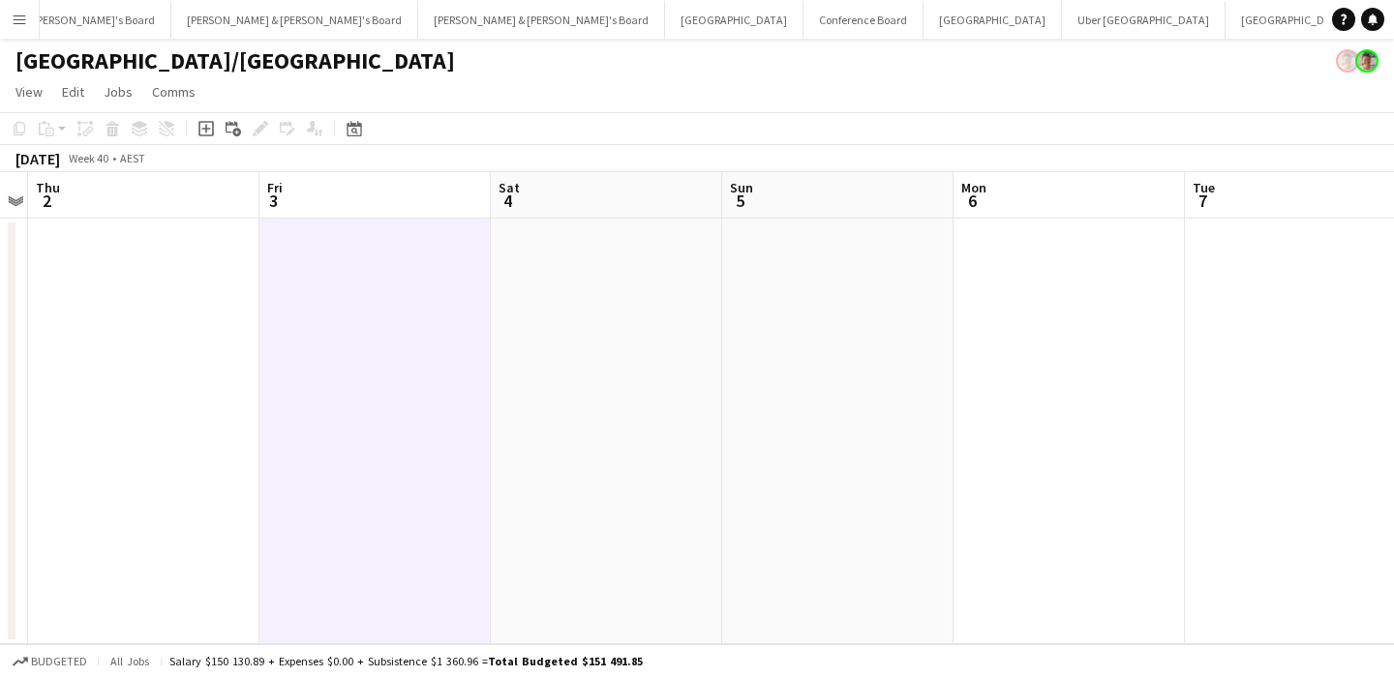
click at [559, 238] on app-date-cell at bounding box center [606, 432] width 231 height 426
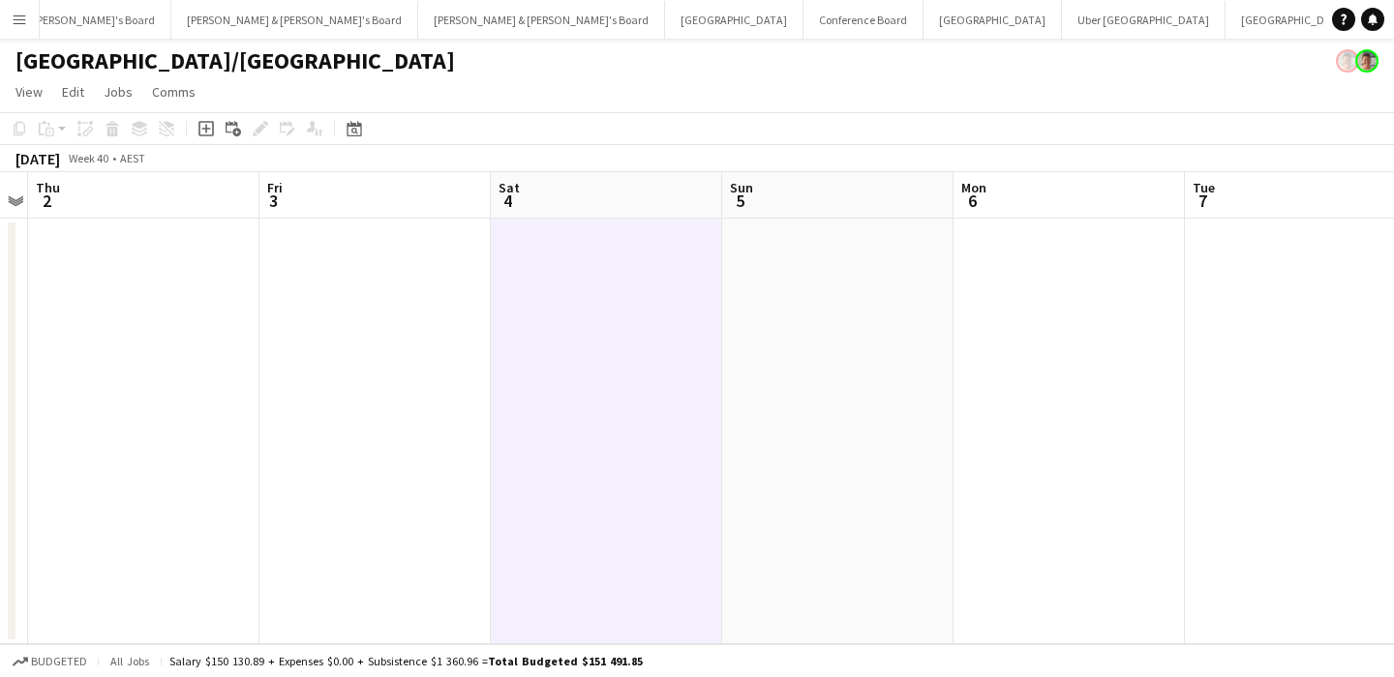
click at [380, 248] on app-date-cell at bounding box center [374, 432] width 231 height 426
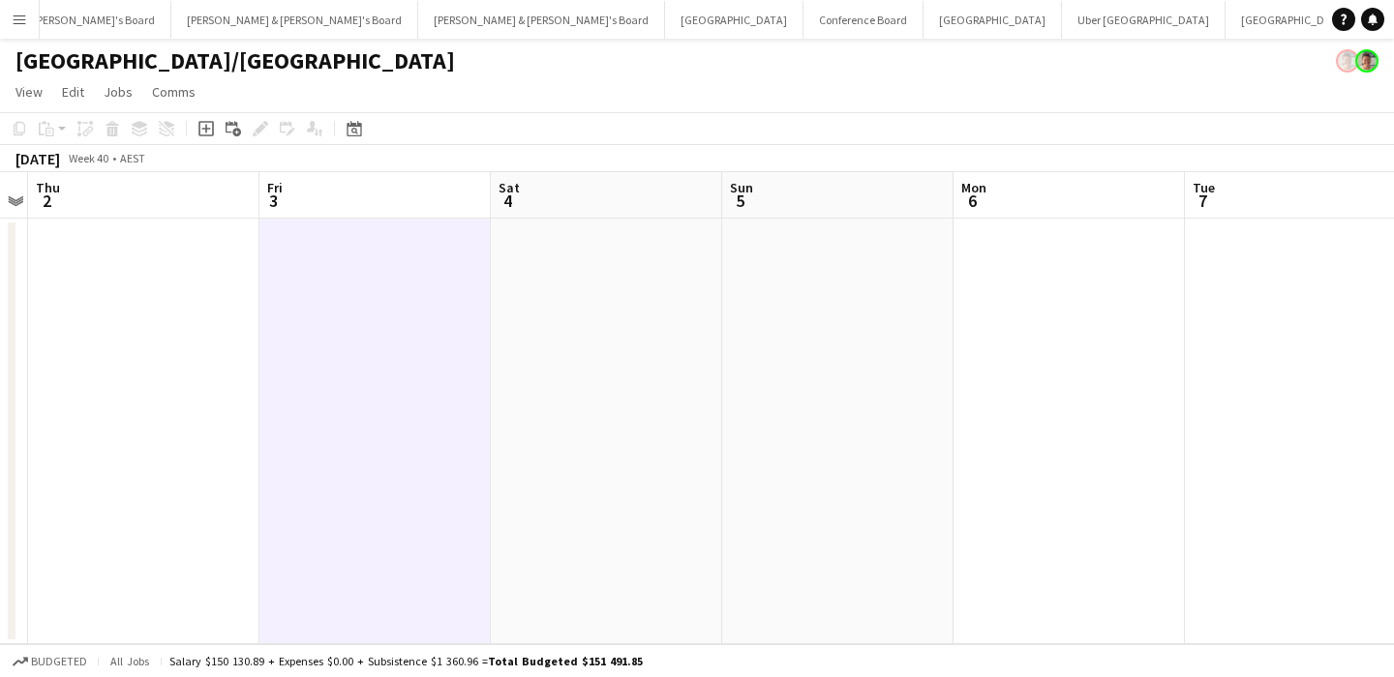
click at [353, 287] on app-date-cell at bounding box center [374, 432] width 231 height 426
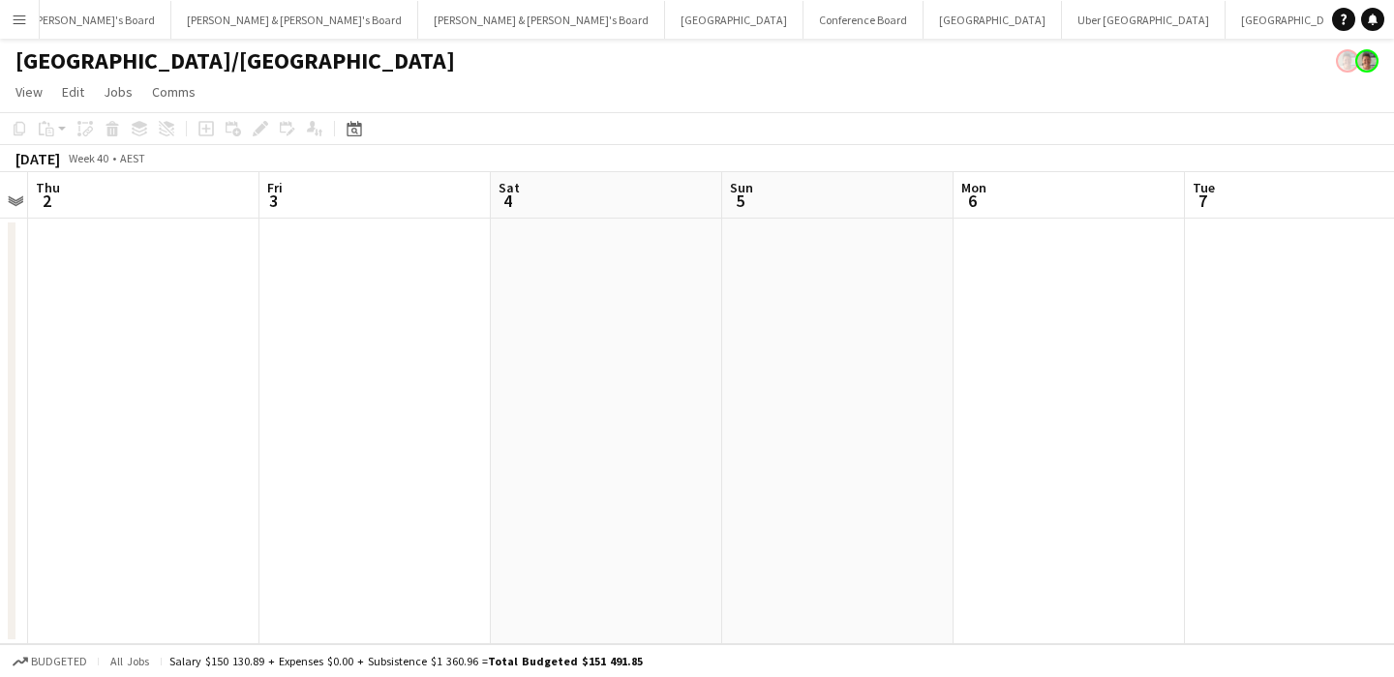
click at [353, 287] on app-date-cell at bounding box center [374, 432] width 231 height 426
